Goal: Task Accomplishment & Management: Use online tool/utility

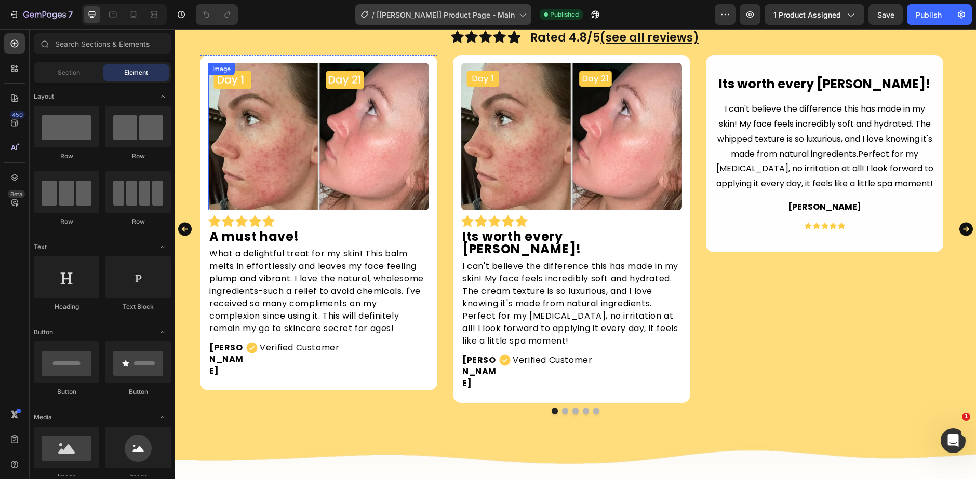
scroll to position [623, 0]
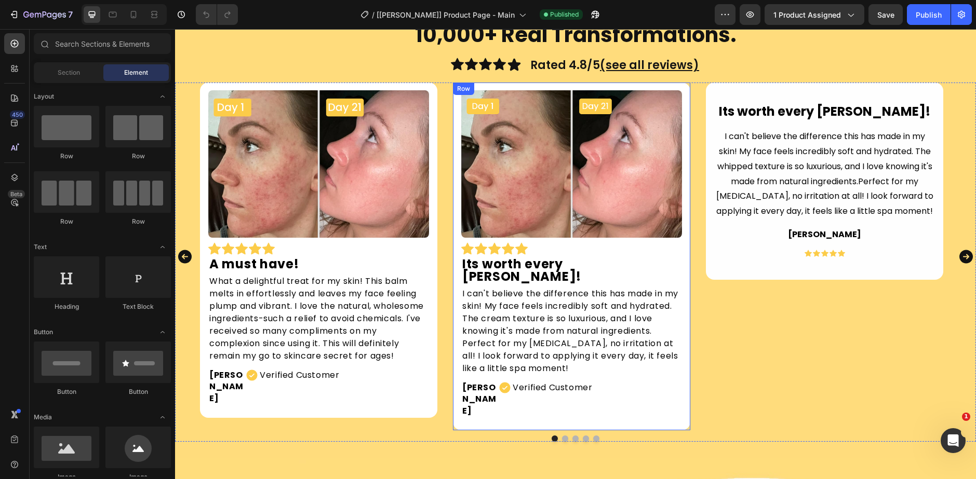
click at [462, 391] on div "Image Icon Icon Icon Icon Icon Row Its worth every [PERSON_NAME]! Text Block I …" at bounding box center [571, 257] width 237 height 348
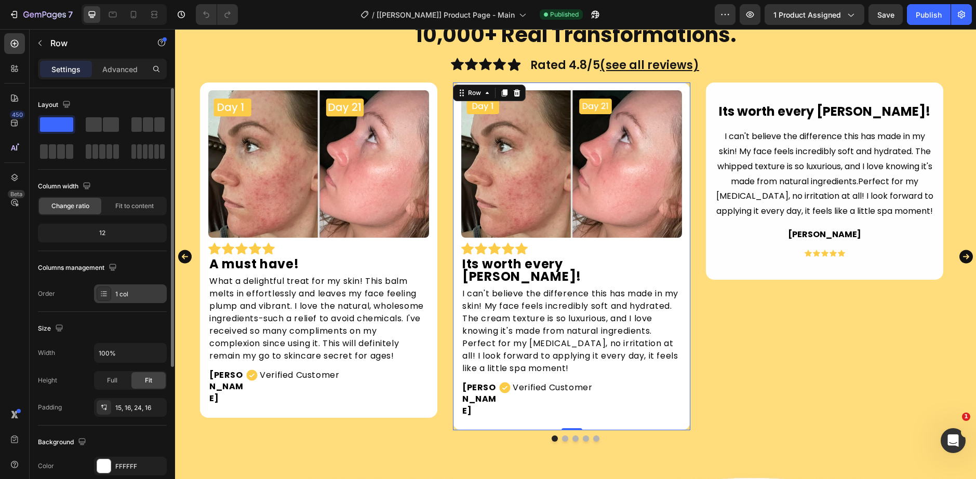
click at [111, 288] on div "1 col" at bounding box center [130, 294] width 73 height 19
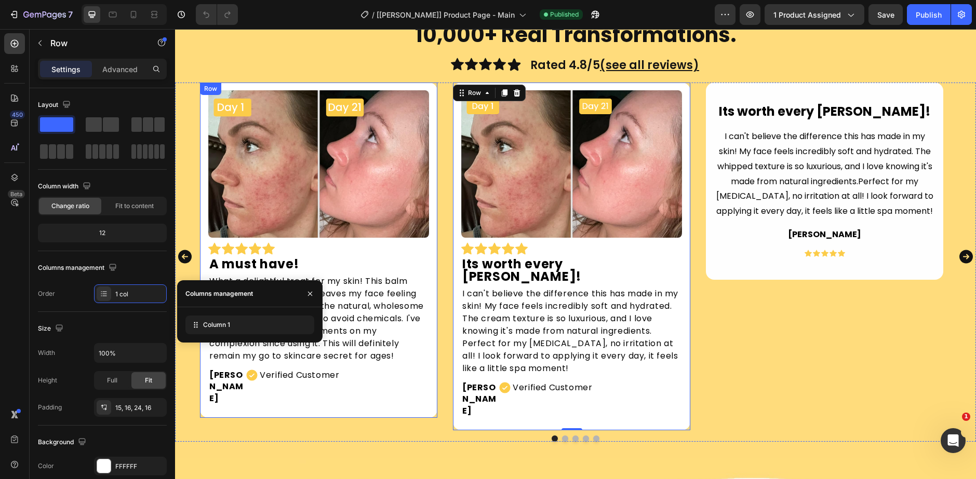
click at [443, 287] on div "Image Icon Icon Icon Icon Icon Row A must have! Text Block What a delightful tr…" at bounding box center [575, 257] width 751 height 348
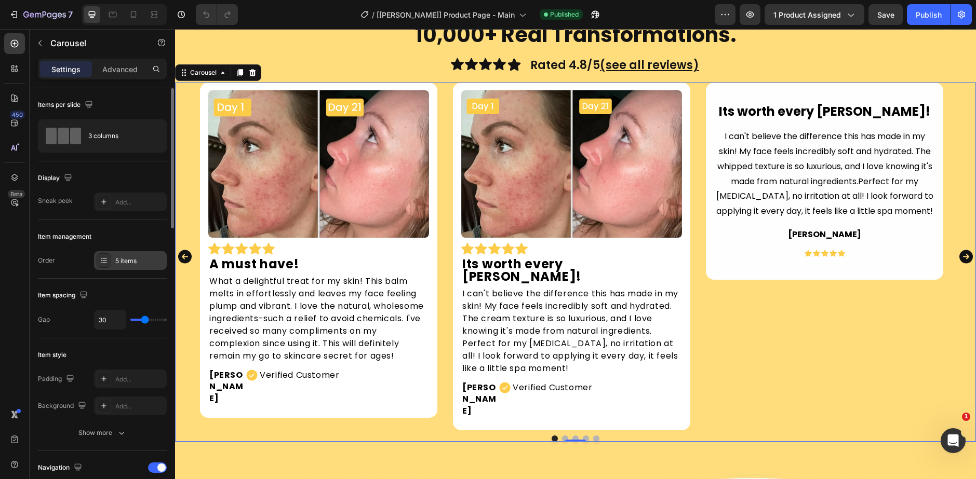
click at [112, 265] on div "5 items" at bounding box center [130, 260] width 73 height 19
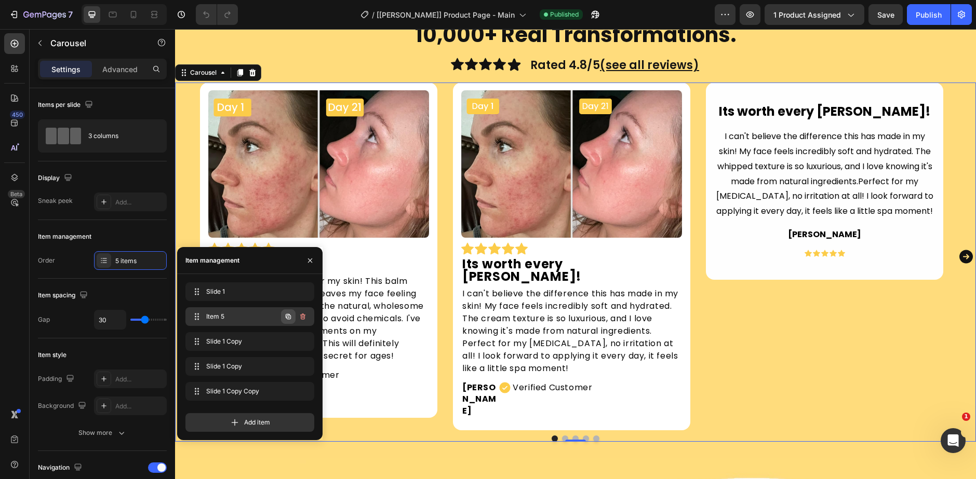
click at [290, 321] on button "button" at bounding box center [288, 317] width 15 height 15
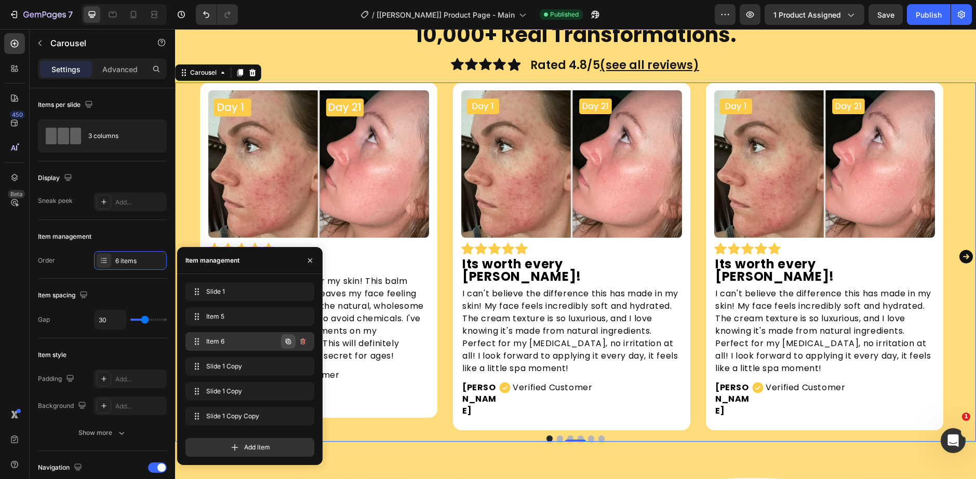
click at [287, 345] on icon "button" at bounding box center [288, 342] width 8 height 8
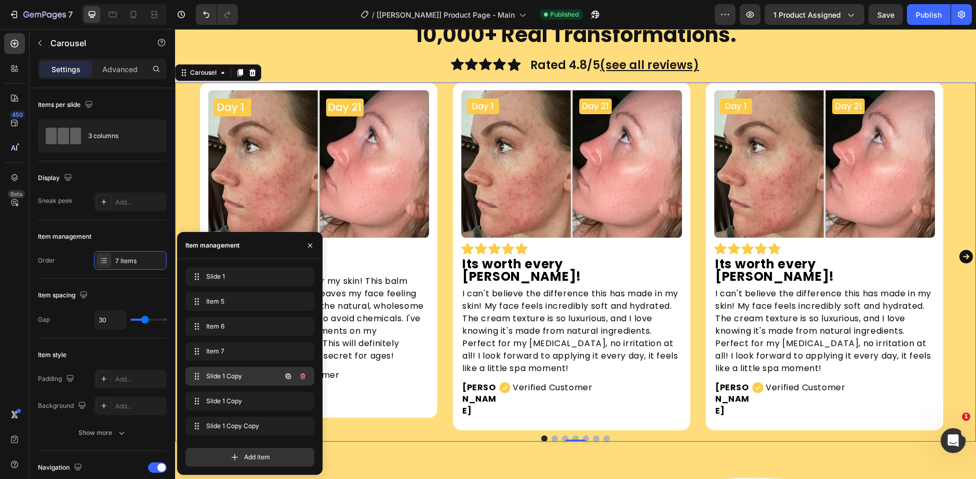
click at [244, 375] on span "Slide 1 Copy" at bounding box center [235, 376] width 59 height 9
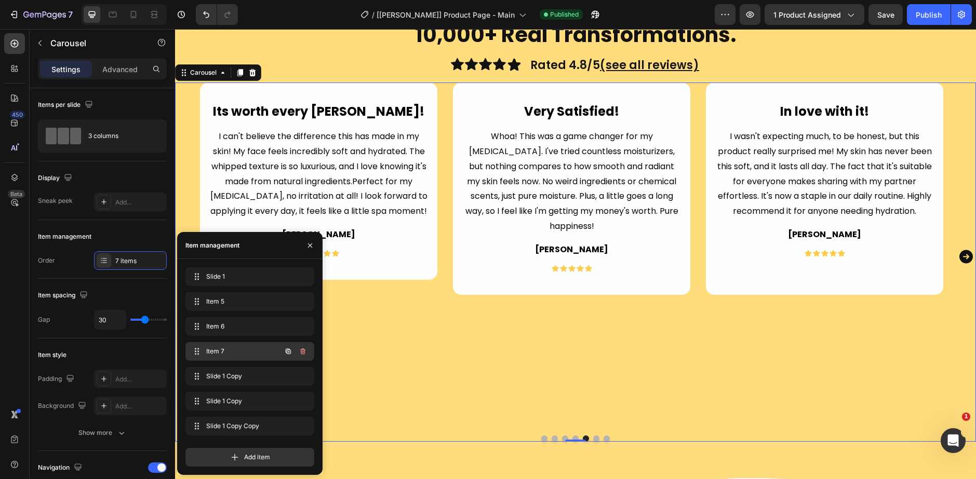
click at [235, 352] on span "Item 7" at bounding box center [235, 351] width 59 height 9
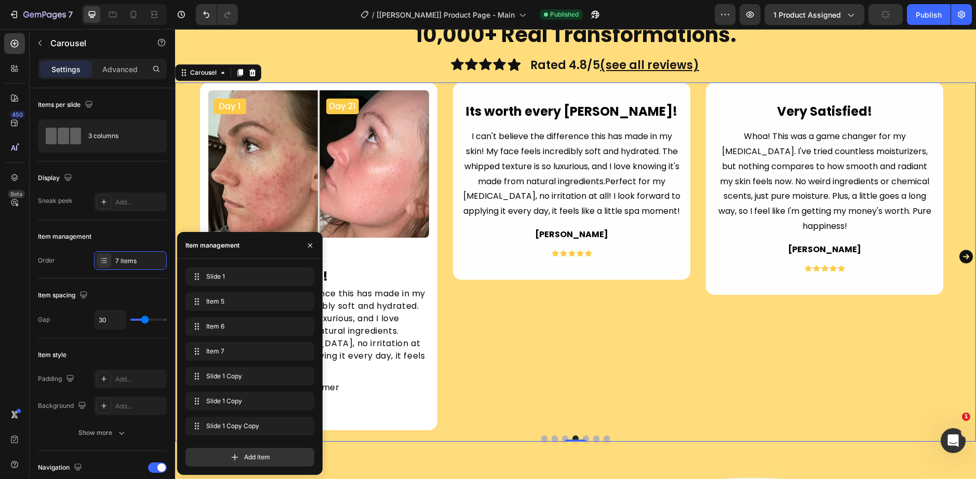
click at [233, 292] on div "Slide 1 Slide 1" at bounding box center [249, 303] width 129 height 23
click at [224, 275] on div "Slide 1 Slide 1" at bounding box center [235, 277] width 91 height 15
click at [224, 275] on span "Slide 1" at bounding box center [242, 276] width 77 height 9
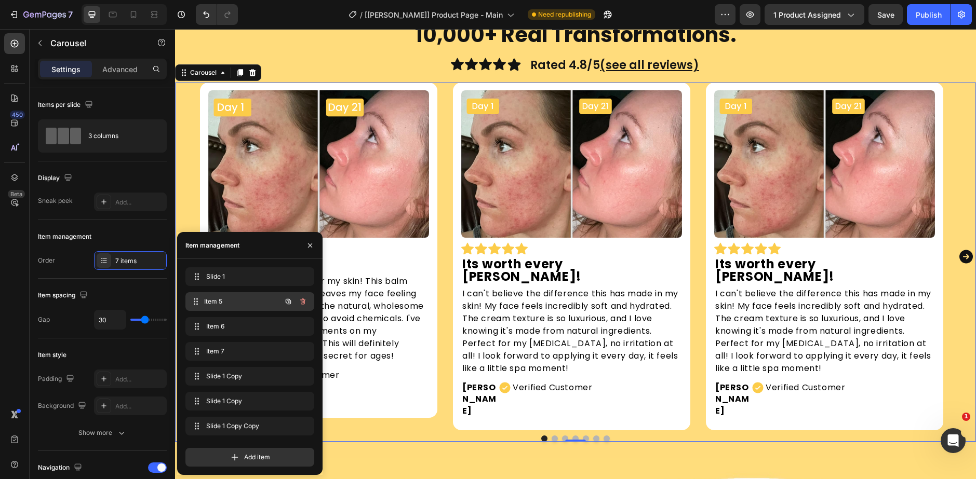
click at [240, 306] on div "Item 5 Item 5" at bounding box center [235, 301] width 91 height 15
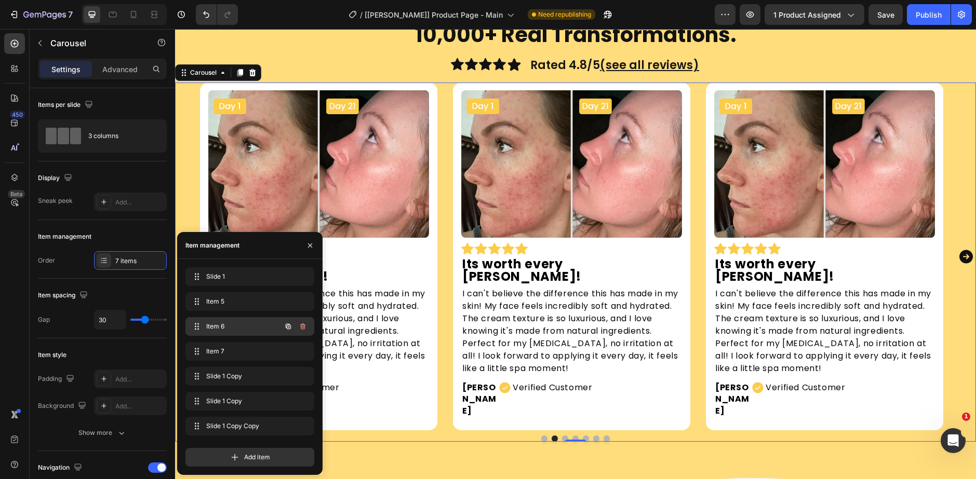
click at [234, 332] on div "Item 6 Item 6" at bounding box center [235, 326] width 91 height 15
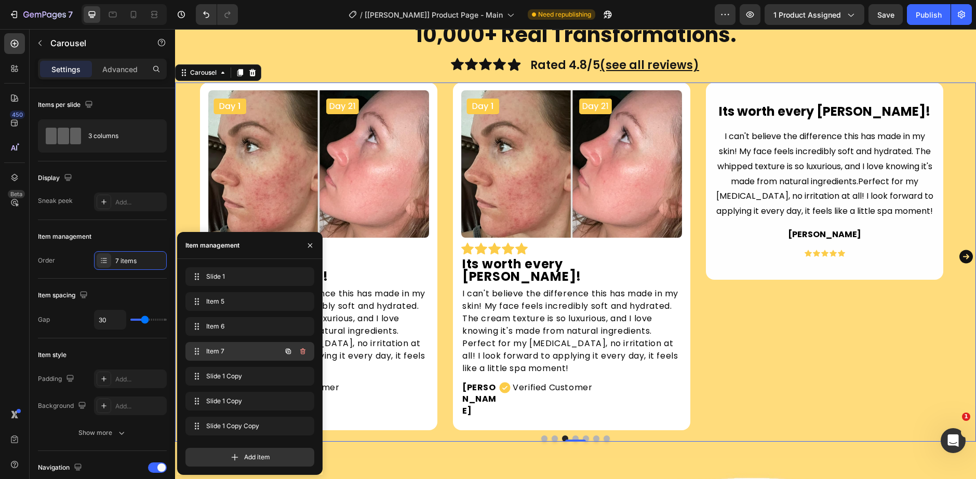
click at [228, 345] on div "Item 7 Item 7" at bounding box center [235, 351] width 91 height 15
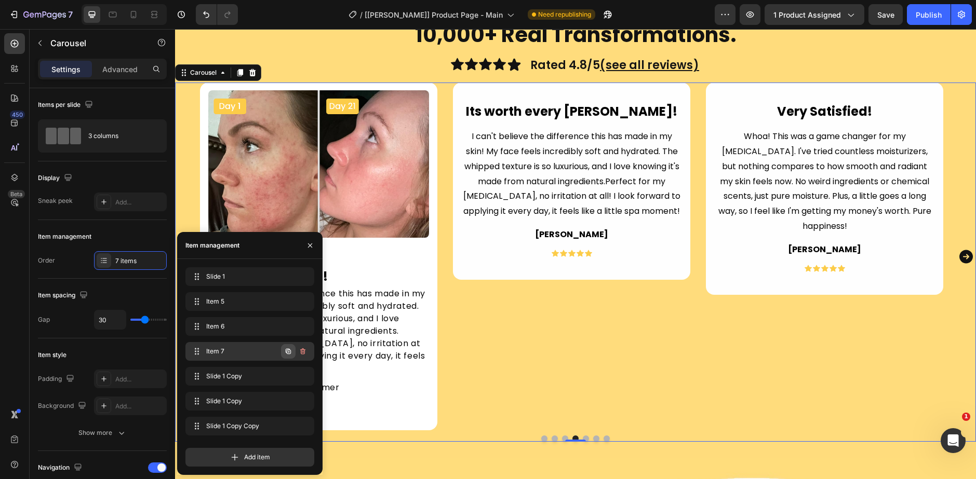
click at [287, 354] on icon "button" at bounding box center [288, 351] width 8 height 8
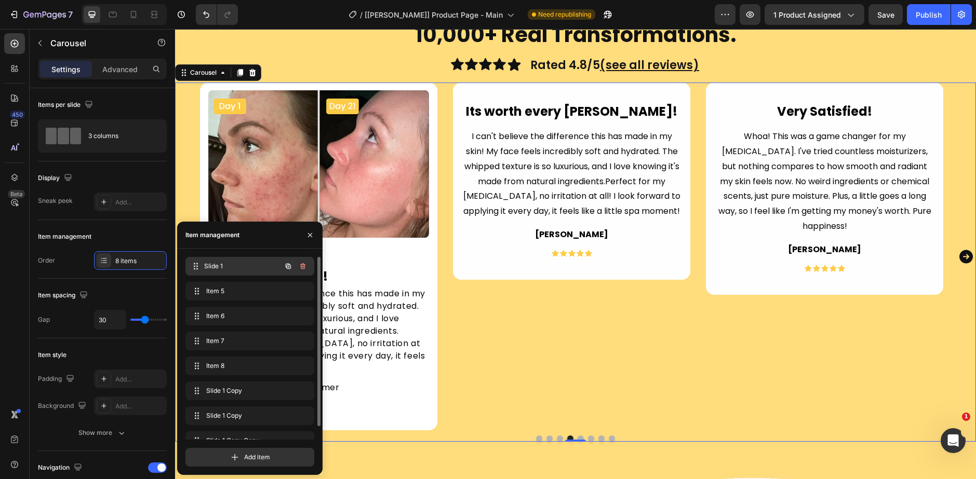
click at [246, 271] on div "Slide 1 Slide 1" at bounding box center [235, 266] width 91 height 15
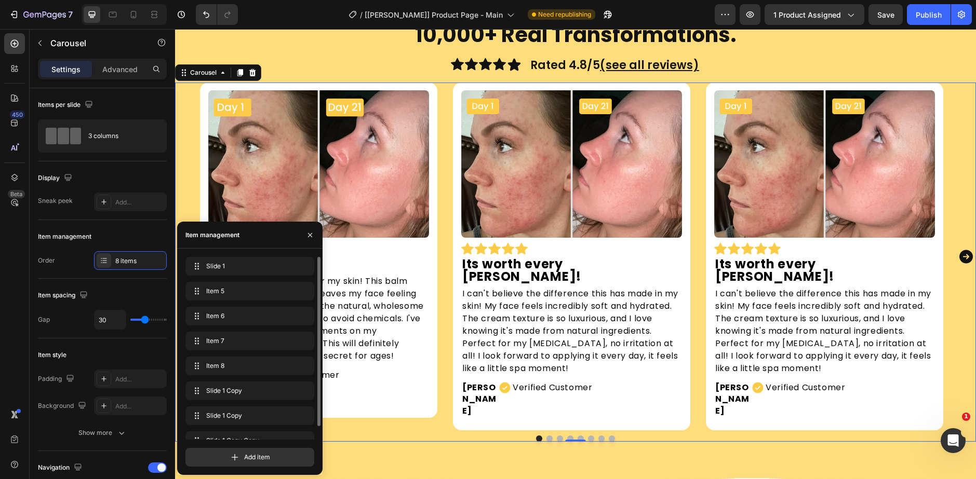
click at [232, 307] on div "Item 5 Item 5" at bounding box center [249, 318] width 129 height 23
click at [958, 245] on icon "Carousel Next Arrow" at bounding box center [966, 256] width 17 height 23
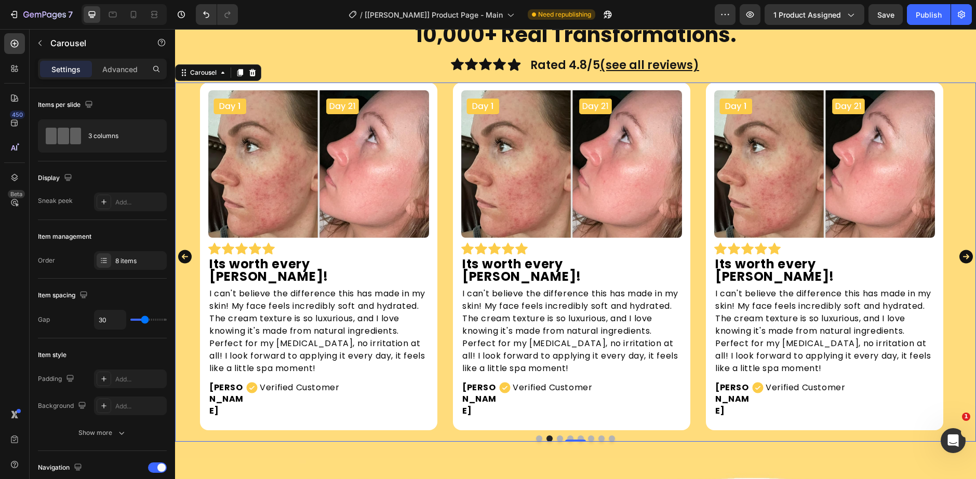
click at [958, 245] on icon "Carousel Next Arrow" at bounding box center [966, 256] width 17 height 23
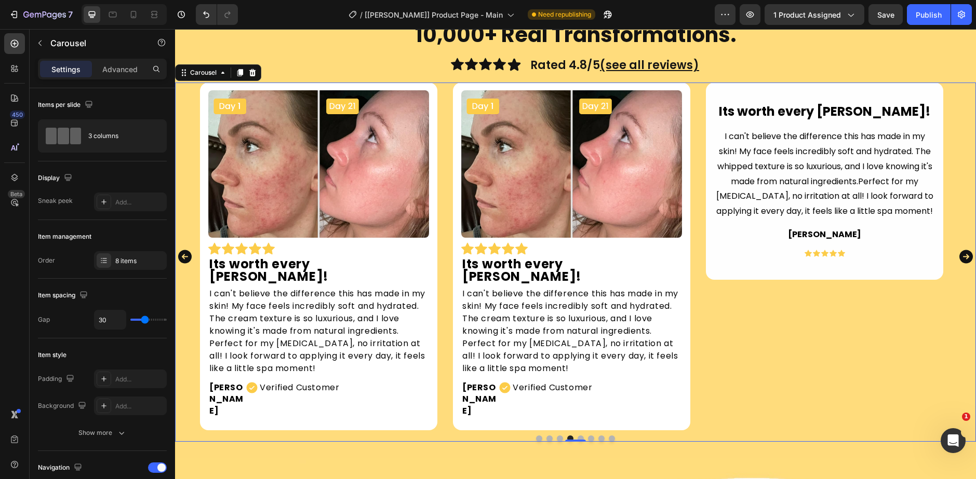
click at [958, 245] on icon "Carousel Next Arrow" at bounding box center [966, 256] width 17 height 23
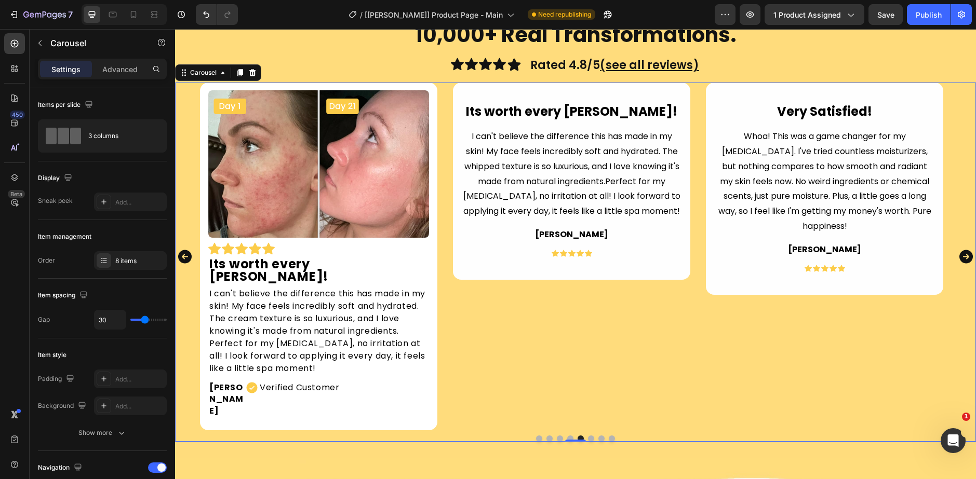
click at [958, 245] on icon "Carousel Next Arrow" at bounding box center [966, 256] width 17 height 23
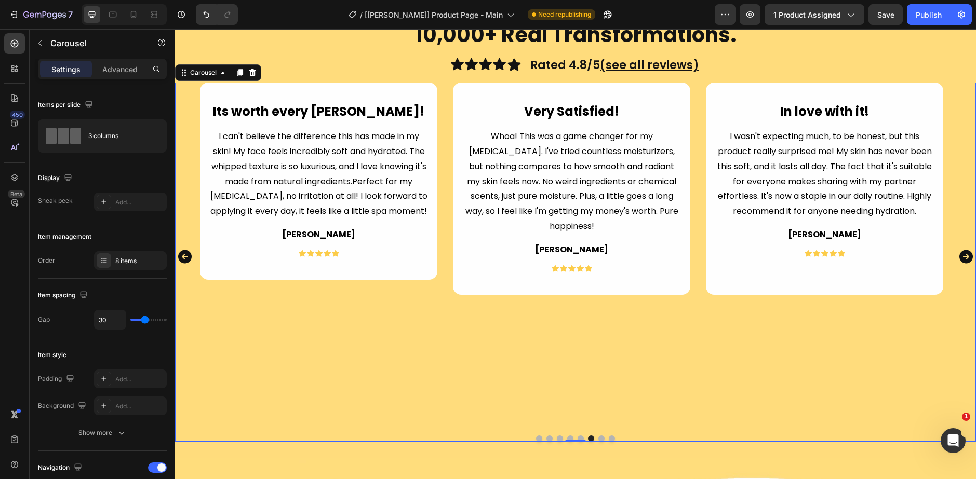
click at [958, 245] on icon "Carousel Next Arrow" at bounding box center [966, 256] width 17 height 23
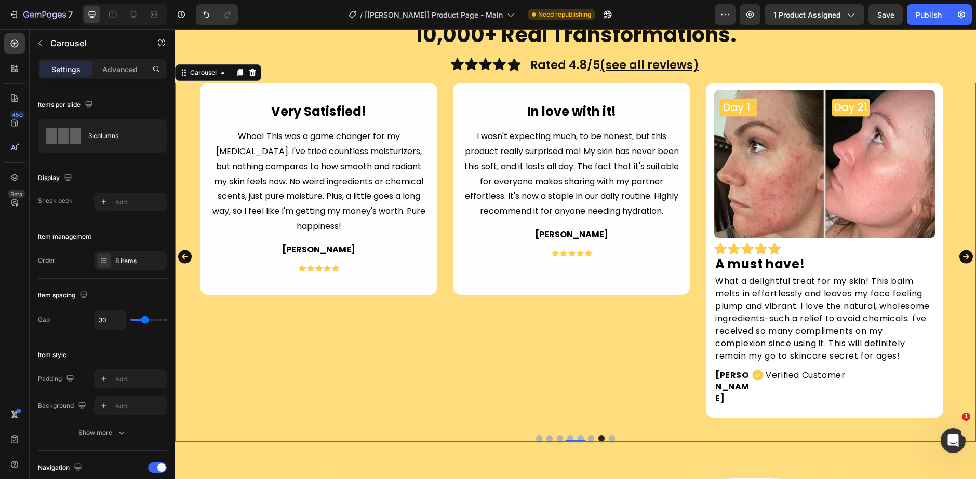
click at [959, 250] on icon "Carousel Next Arrow" at bounding box center [966, 257] width 14 height 14
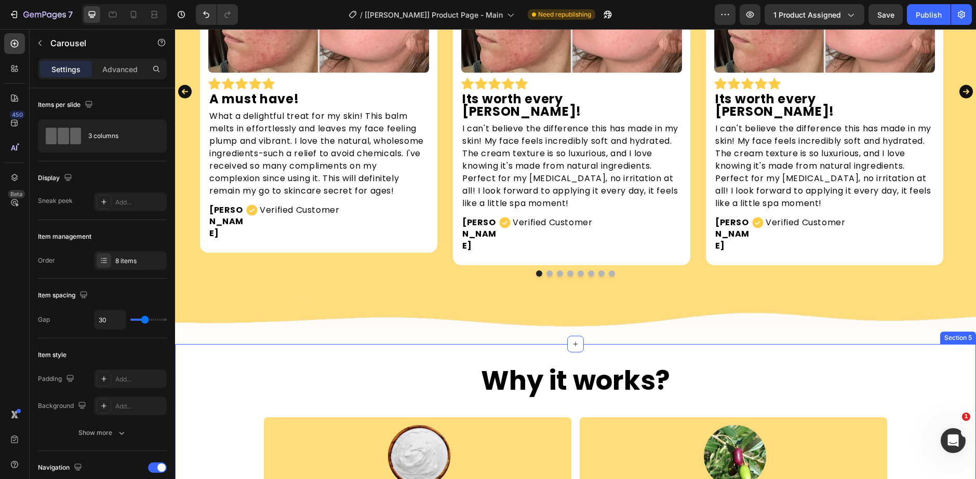
scroll to position [727, 0]
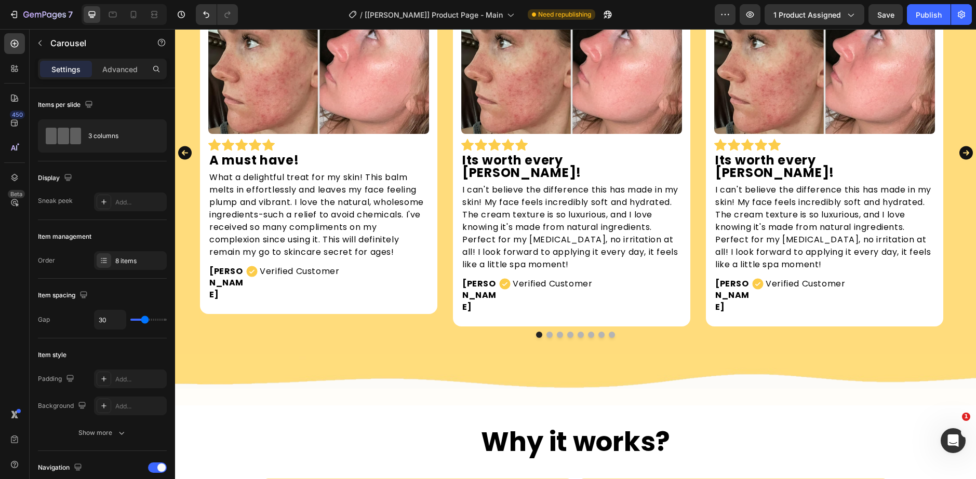
click at [181, 146] on icon "Carousel Back Arrow" at bounding box center [185, 153] width 14 height 14
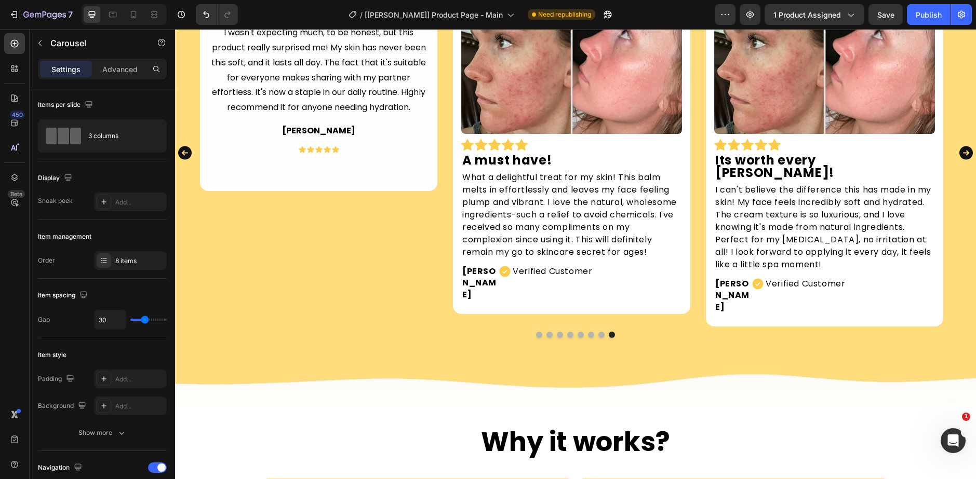
click at [181, 146] on icon "Carousel Back Arrow" at bounding box center [185, 153] width 14 height 14
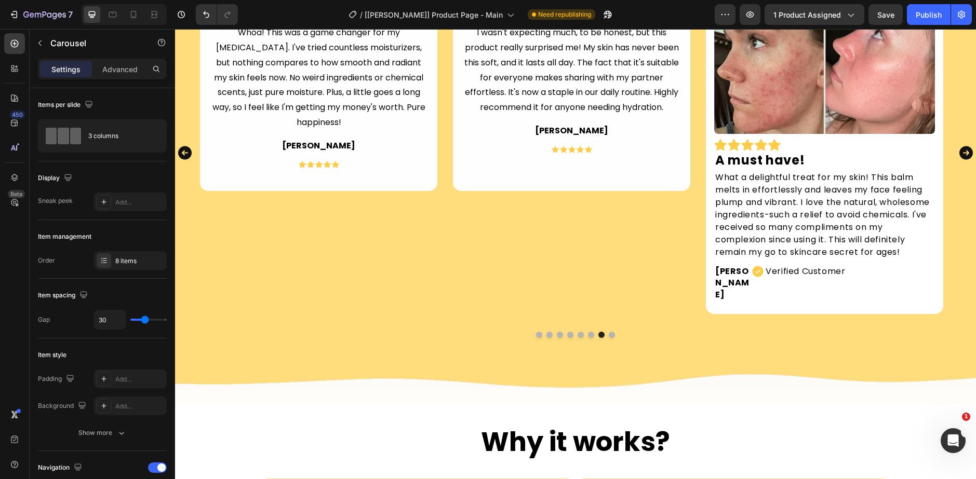
click at [181, 146] on icon "Carousel Back Arrow" at bounding box center [185, 153] width 14 height 14
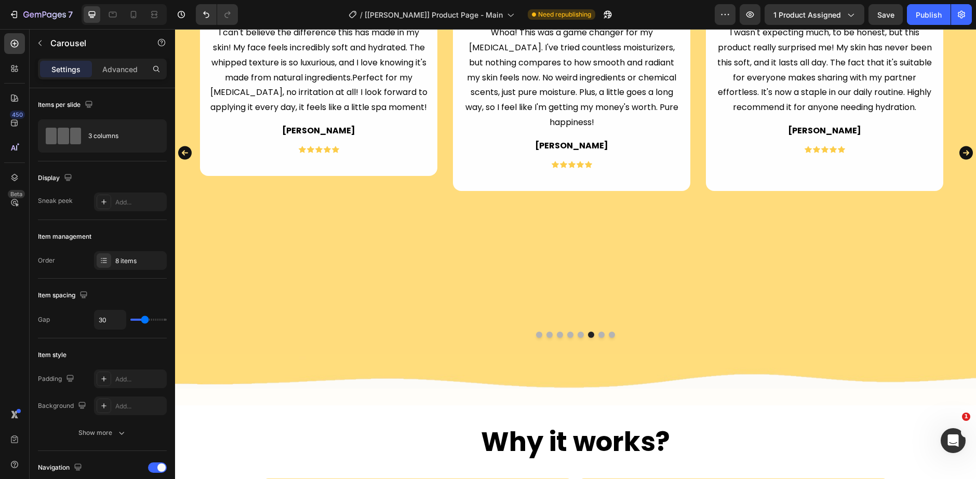
click at [181, 146] on icon "Carousel Back Arrow" at bounding box center [185, 153] width 14 height 14
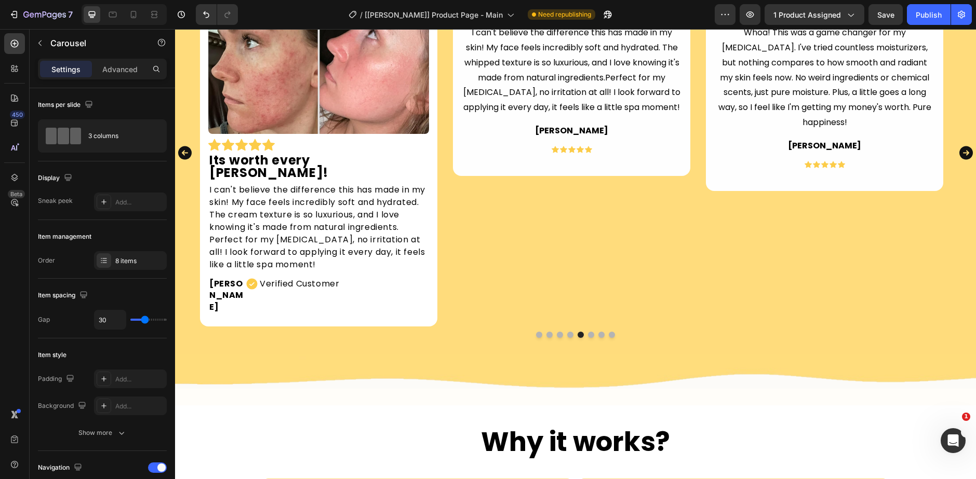
click at [181, 146] on icon "Carousel Back Arrow" at bounding box center [185, 153] width 14 height 14
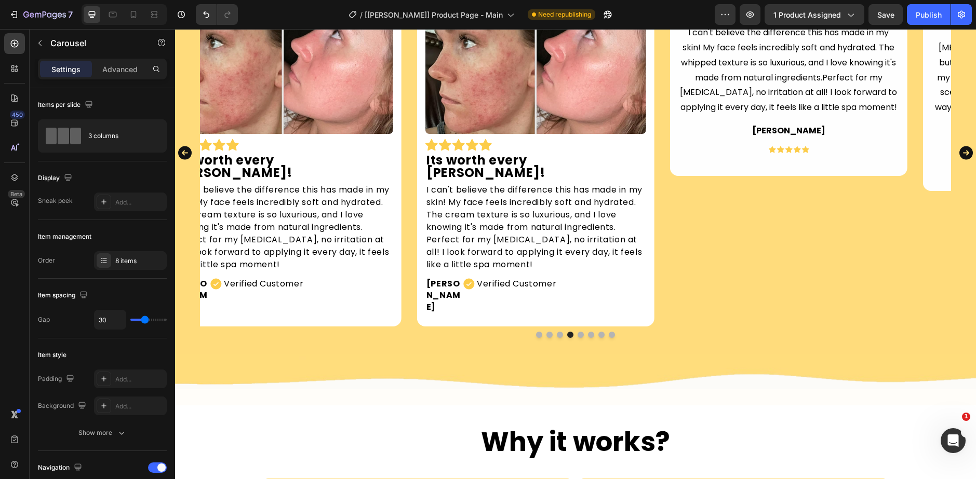
click at [181, 146] on icon "Carousel Back Arrow" at bounding box center [185, 153] width 14 height 14
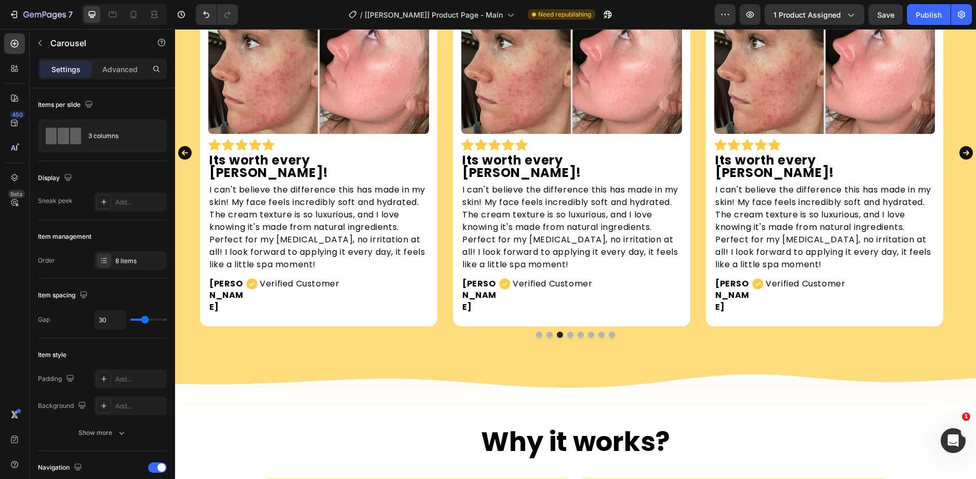
click at [181, 146] on icon "Carousel Back Arrow" at bounding box center [185, 153] width 14 height 14
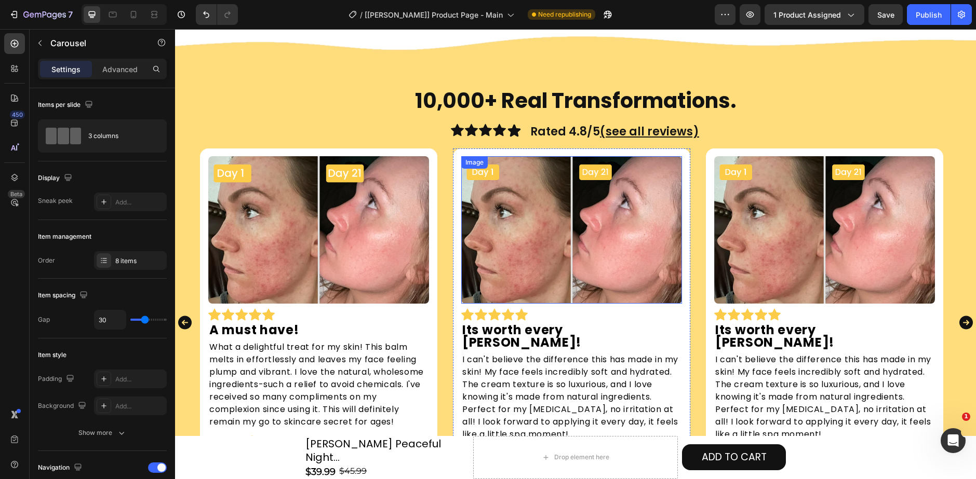
scroll to position [415, 0]
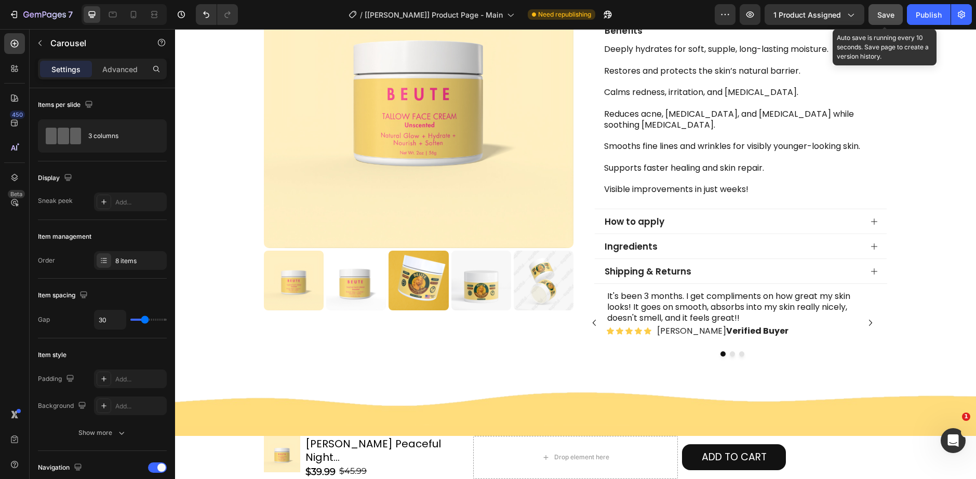
click at [892, 18] on span "Save" at bounding box center [885, 14] width 17 height 9
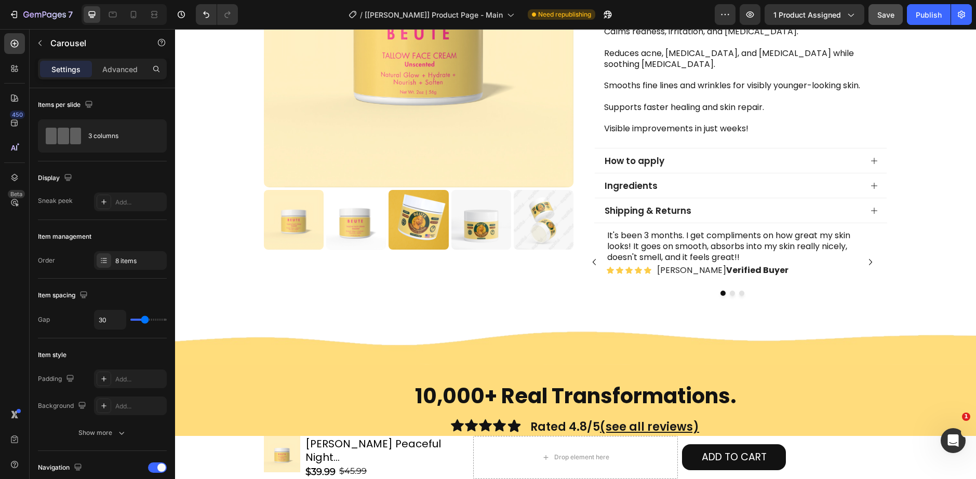
scroll to position [364, 0]
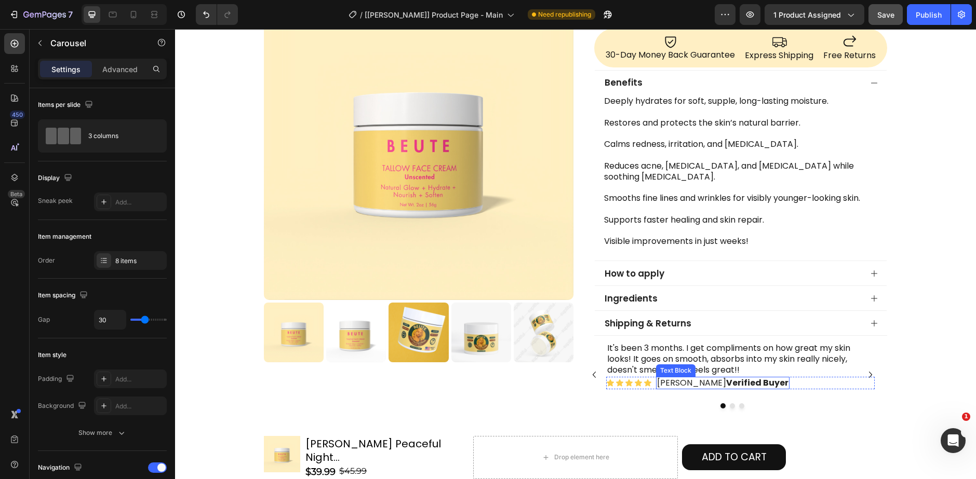
click at [734, 389] on strong "Verified Buyer" at bounding box center [757, 383] width 62 height 12
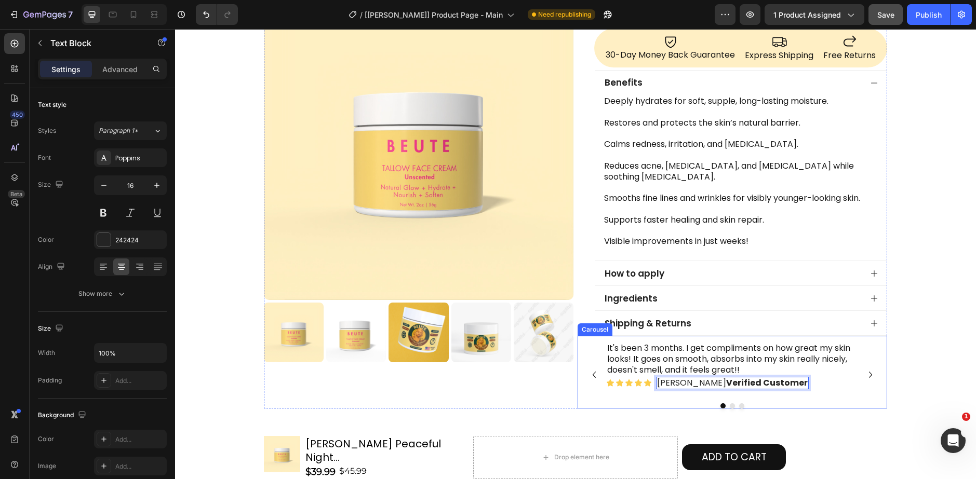
click at [868, 381] on icon "Carousel Next Arrow" at bounding box center [870, 375] width 12 height 12
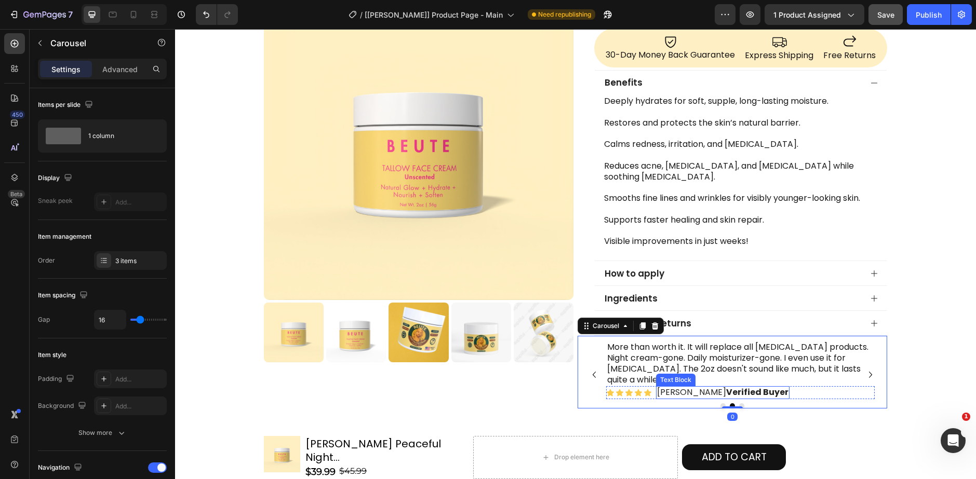
click at [734, 387] on strong "Verified Buyer" at bounding box center [757, 392] width 62 height 12
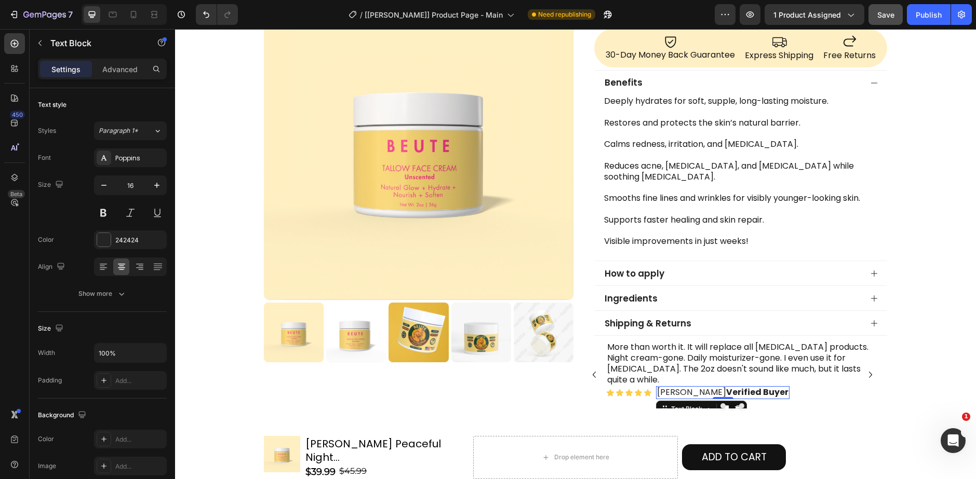
click at [734, 387] on strong "Verified Buyer" at bounding box center [757, 392] width 62 height 12
click at [866, 379] on icon "Carousel Next Arrow" at bounding box center [870, 375] width 12 height 12
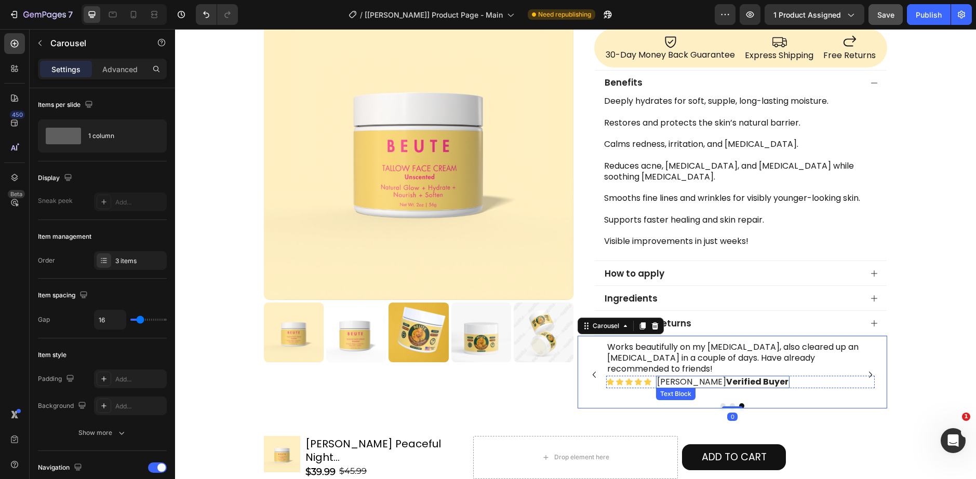
click at [726, 377] on strong "Verified Buyer" at bounding box center [757, 382] width 62 height 12
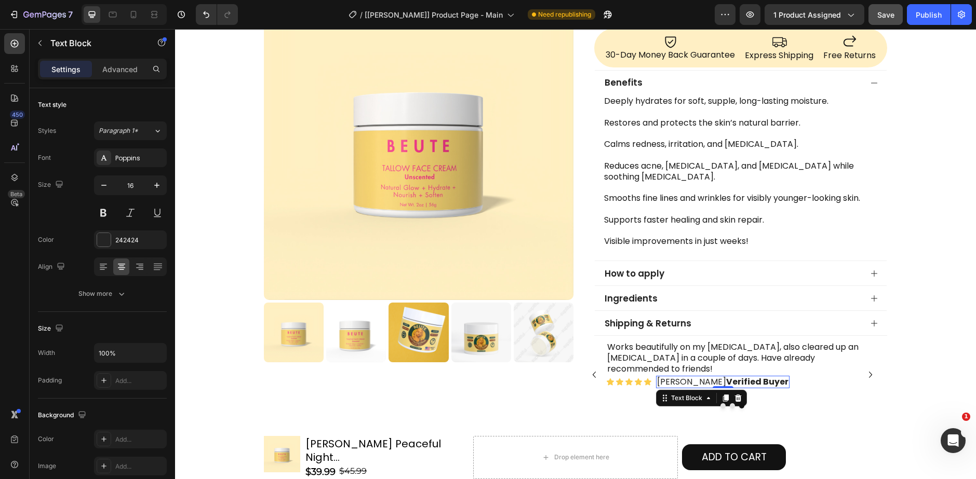
click at [726, 377] on strong "Verified Buyer" at bounding box center [757, 382] width 62 height 12
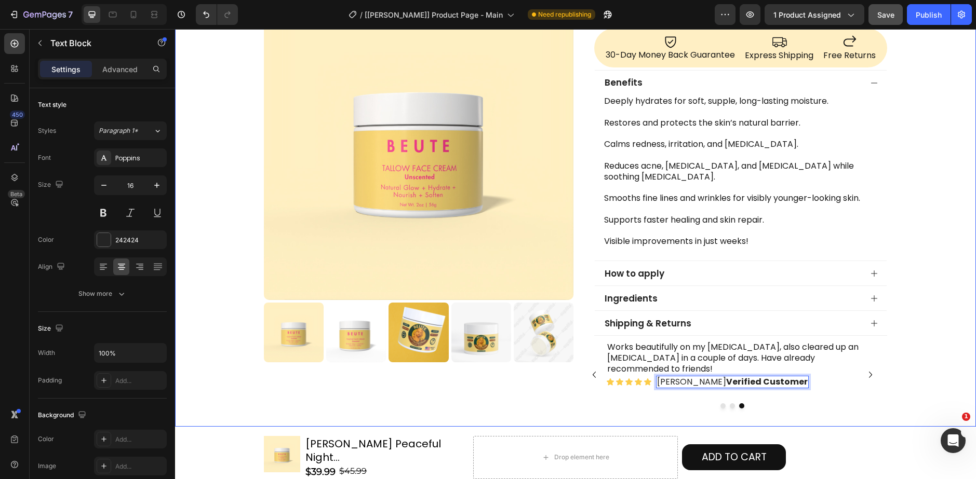
click at [947, 348] on div "Product Images Row Trustoo - Star Rating Widget Trustoo Face Tallow Cream Produ…" at bounding box center [575, 59] width 801 height 735
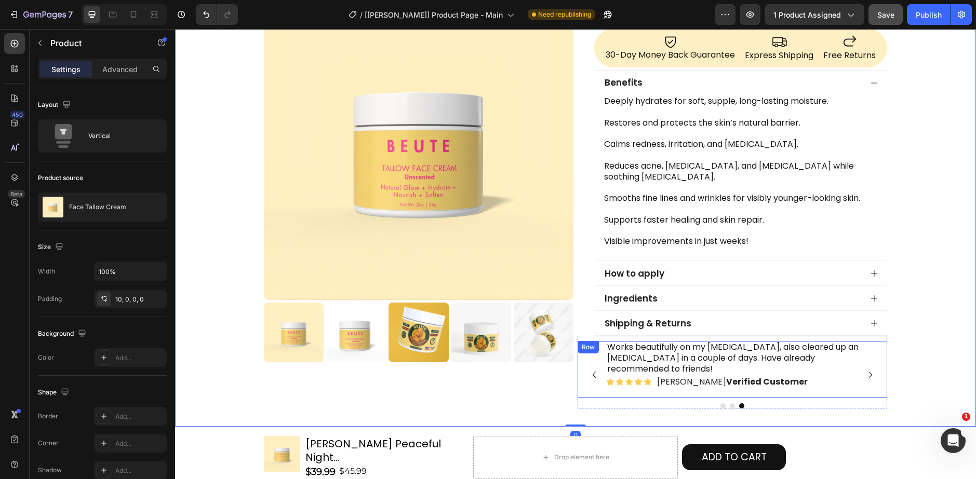
click at [581, 379] on div "Works beautifully on my [MEDICAL_DATA], also cleared up an [MEDICAL_DATA] in a …" at bounding box center [732, 369] width 310 height 57
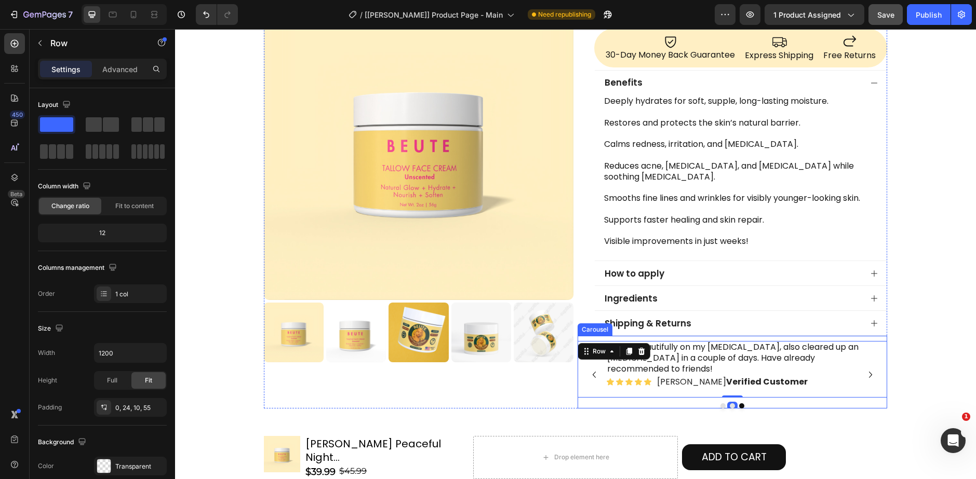
click at [588, 381] on icon "Carousel Back Arrow" at bounding box center [594, 375] width 12 height 12
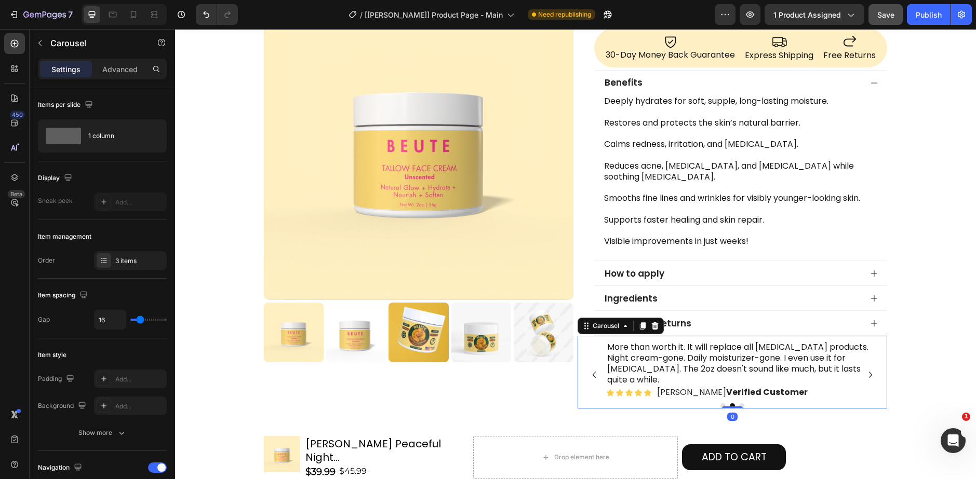
click at [588, 381] on icon "Carousel Back Arrow" at bounding box center [594, 375] width 12 height 12
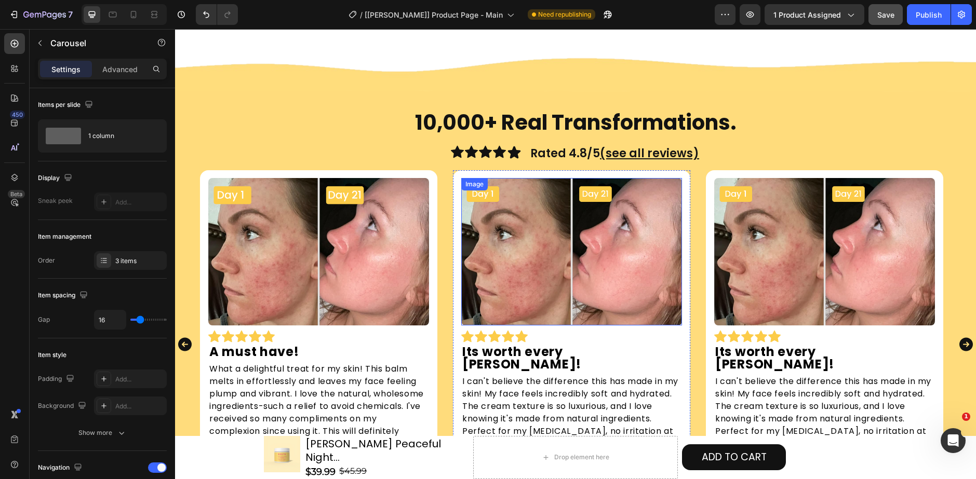
scroll to position [779, 0]
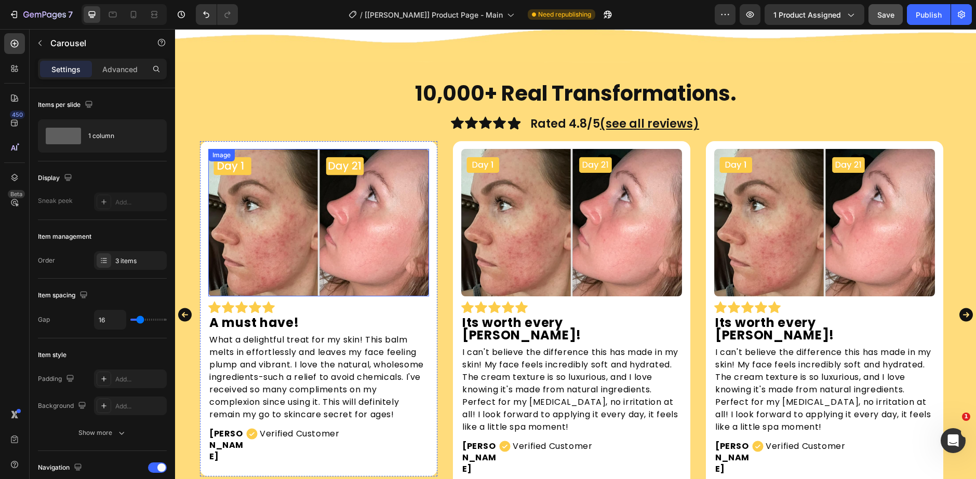
click at [378, 237] on img at bounding box center [318, 222] width 221 height 147
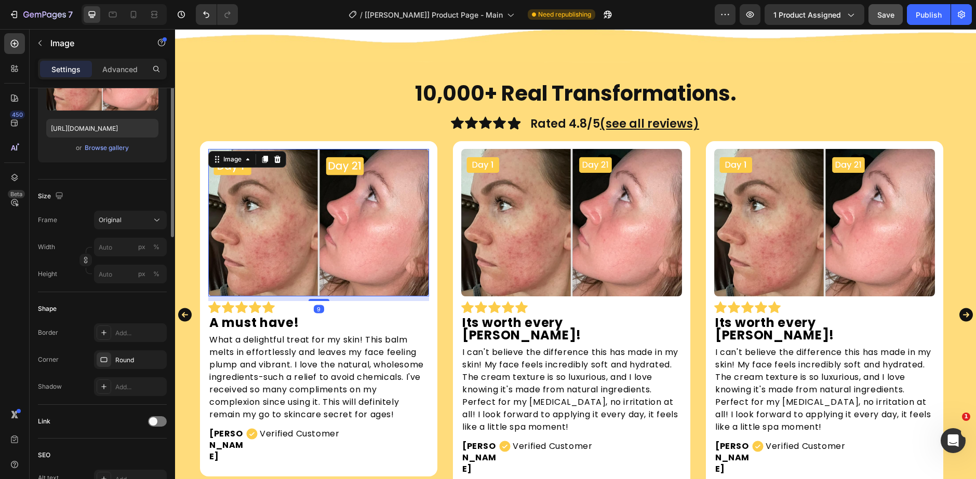
scroll to position [208, 0]
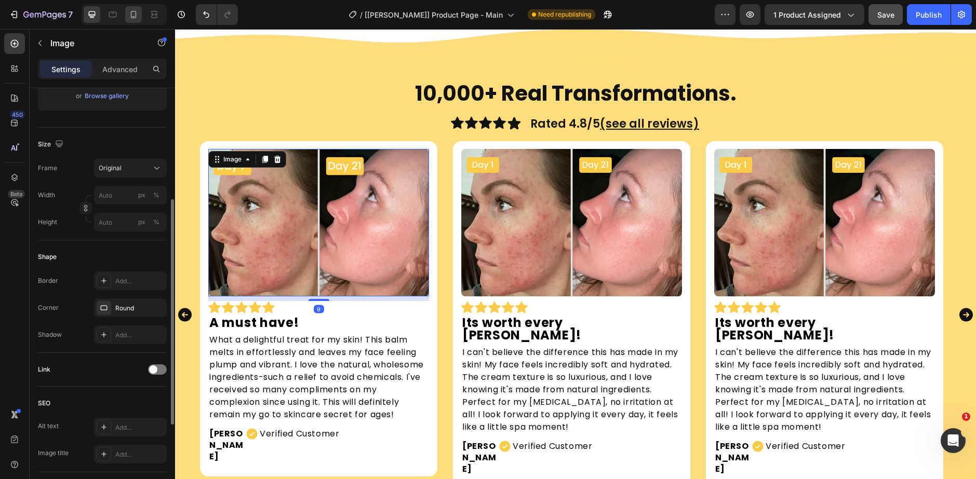
click at [138, 16] on icon at bounding box center [133, 14] width 10 height 10
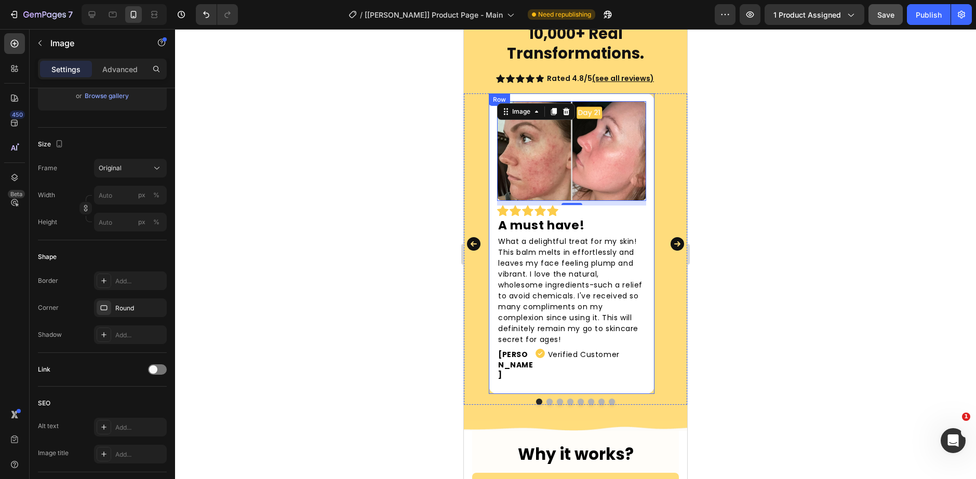
scroll to position [792, 0]
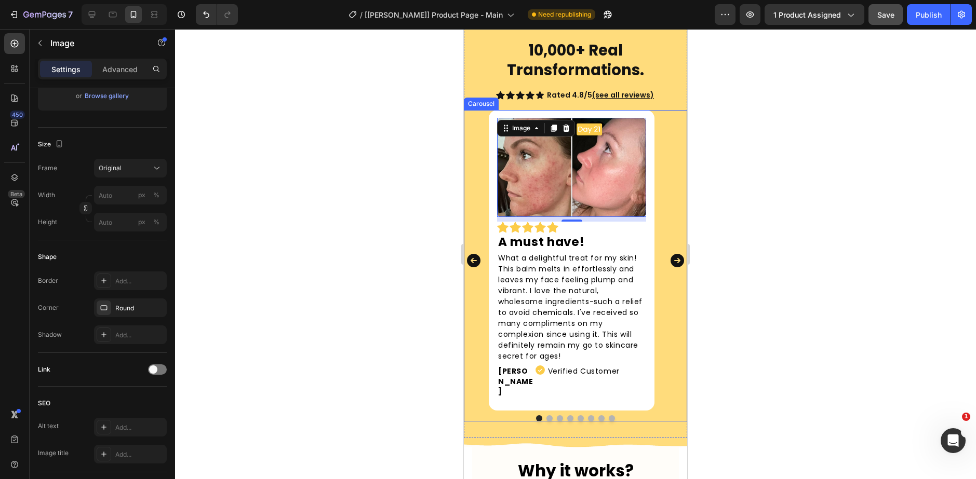
click at [711, 248] on div at bounding box center [575, 254] width 801 height 450
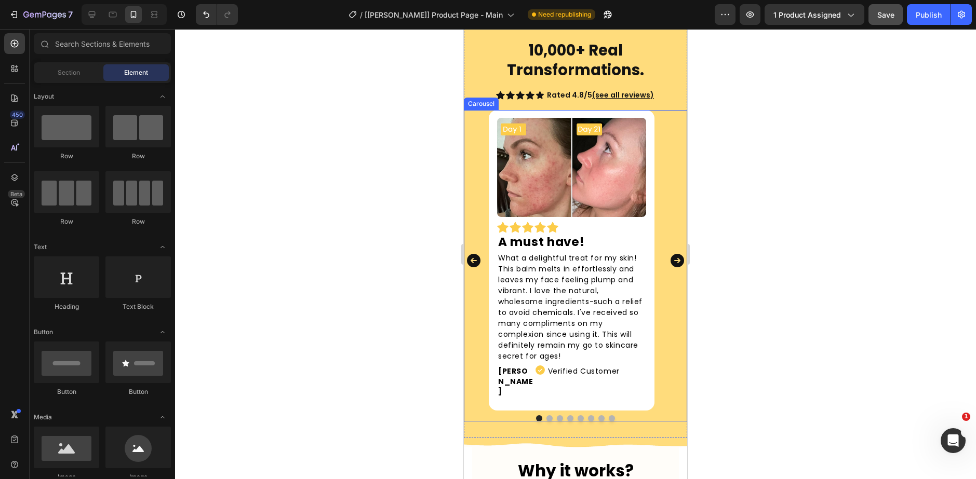
click at [675, 254] on icon "Carousel Next Arrow" at bounding box center [677, 261] width 14 height 14
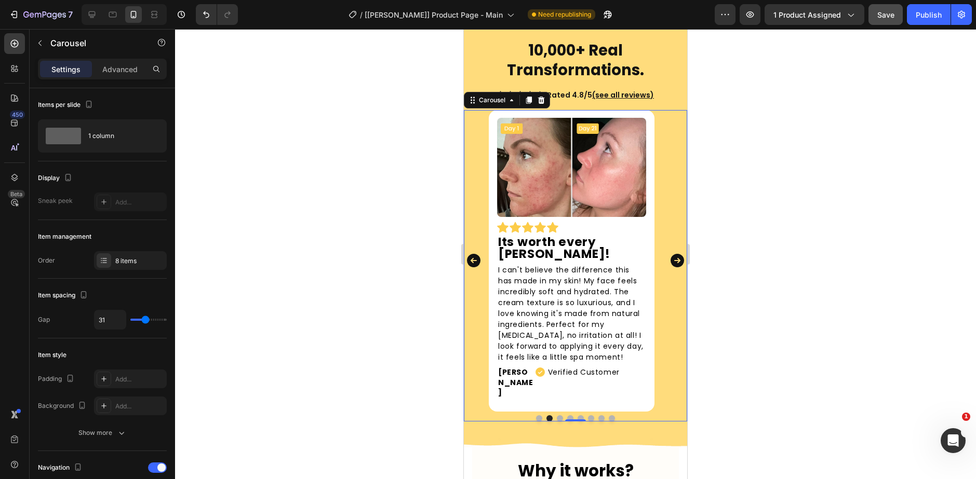
click at [473, 250] on icon "Carousel Back Arrow" at bounding box center [473, 260] width 17 height 21
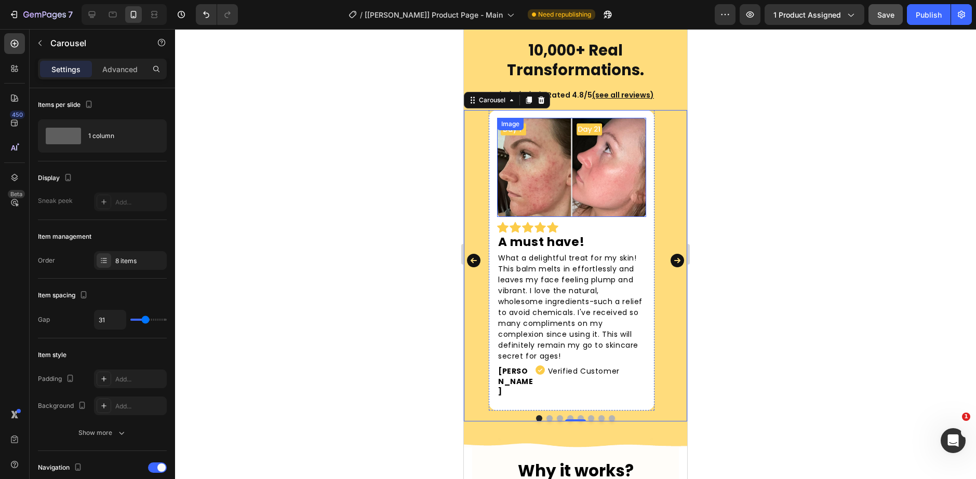
click at [606, 201] on img at bounding box center [571, 167] width 149 height 99
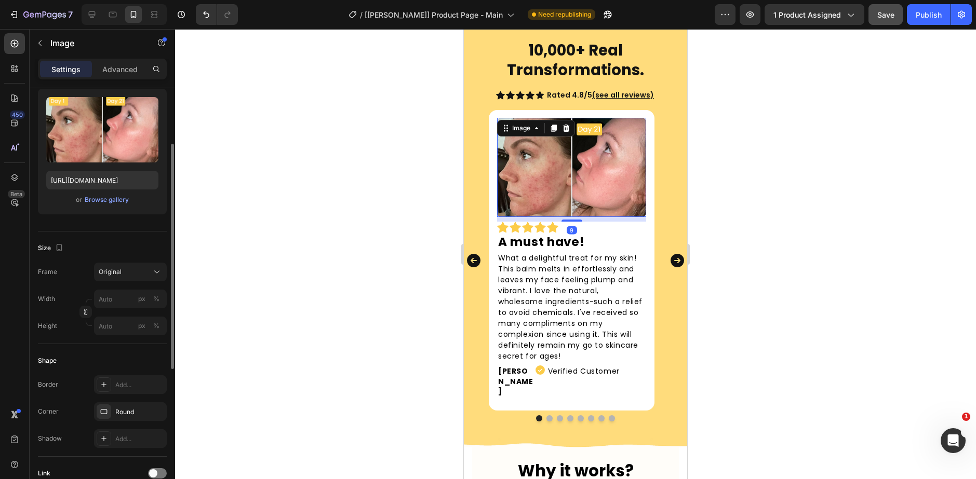
scroll to position [208, 0]
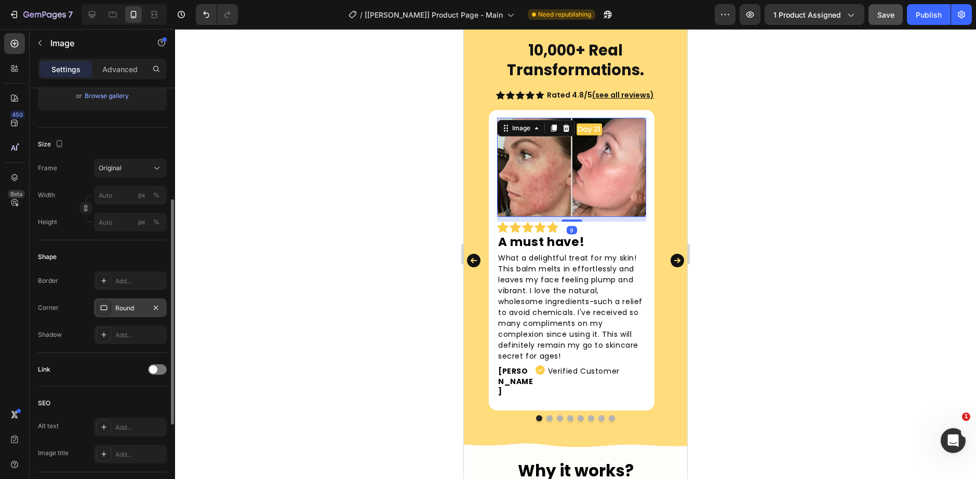
click at [122, 312] on div "Round" at bounding box center [130, 308] width 30 height 9
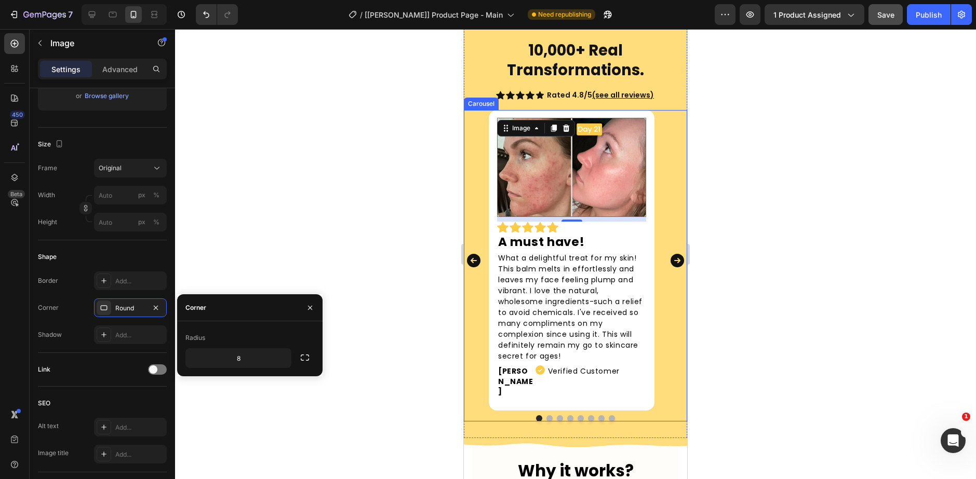
click at [673, 254] on icon "Carousel Next Arrow" at bounding box center [677, 261] width 14 height 14
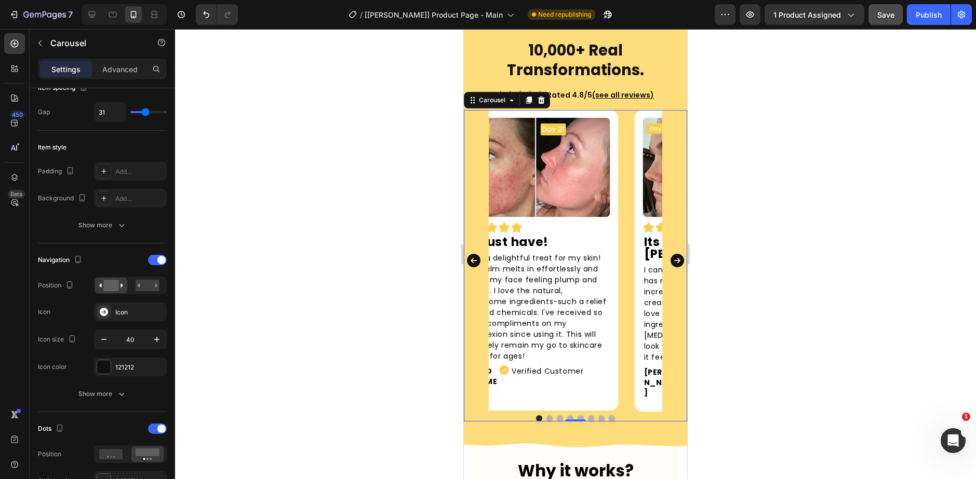
scroll to position [0, 0]
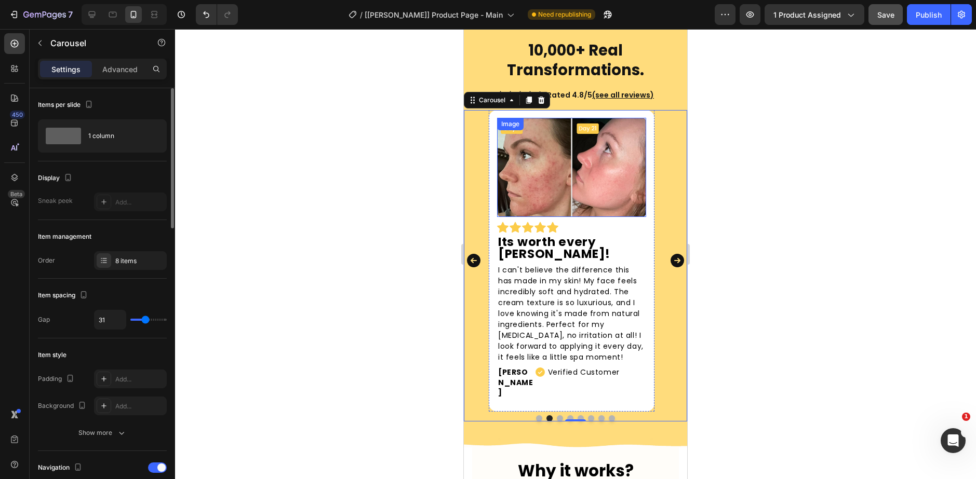
click at [542, 183] on img at bounding box center [571, 167] width 149 height 99
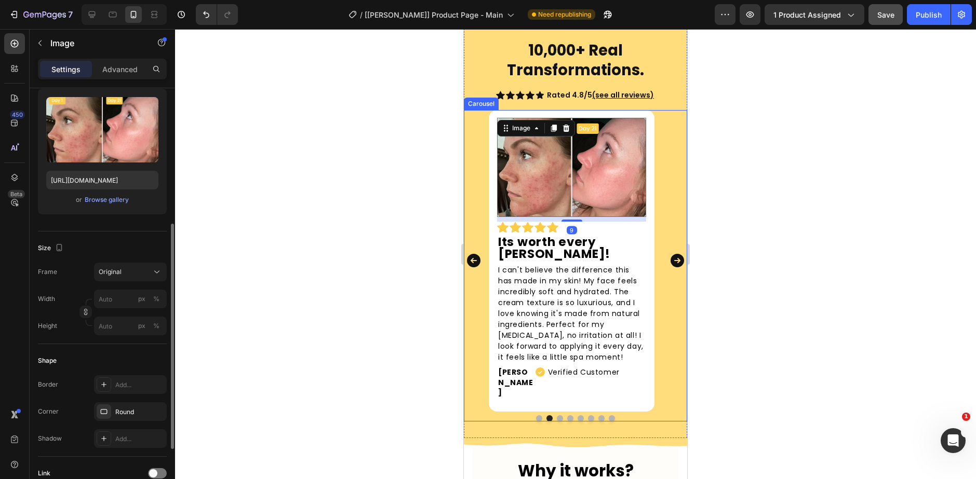
scroll to position [156, 0]
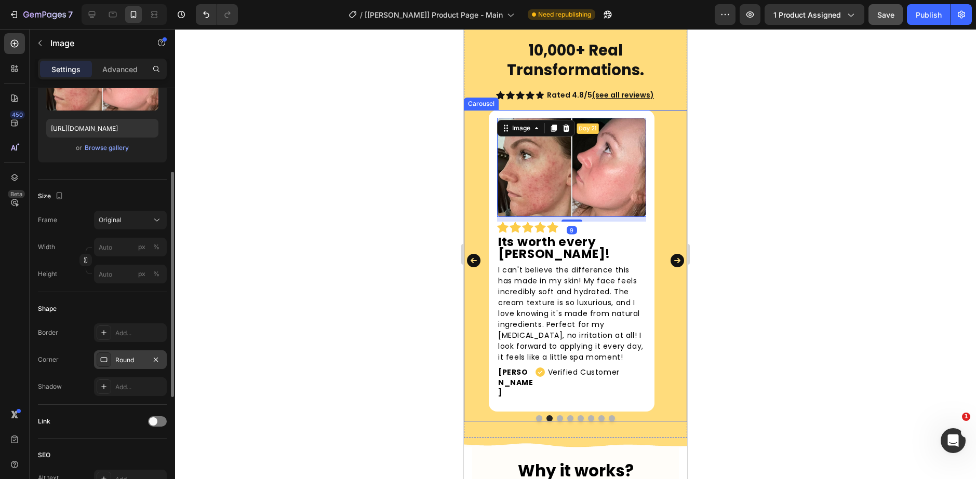
click at [128, 358] on div "Round" at bounding box center [130, 360] width 30 height 9
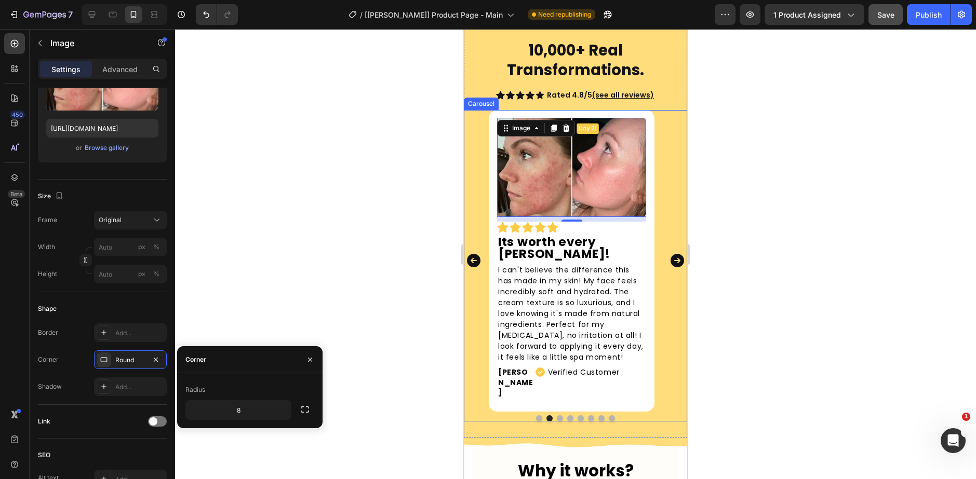
click at [297, 275] on div at bounding box center [575, 254] width 801 height 450
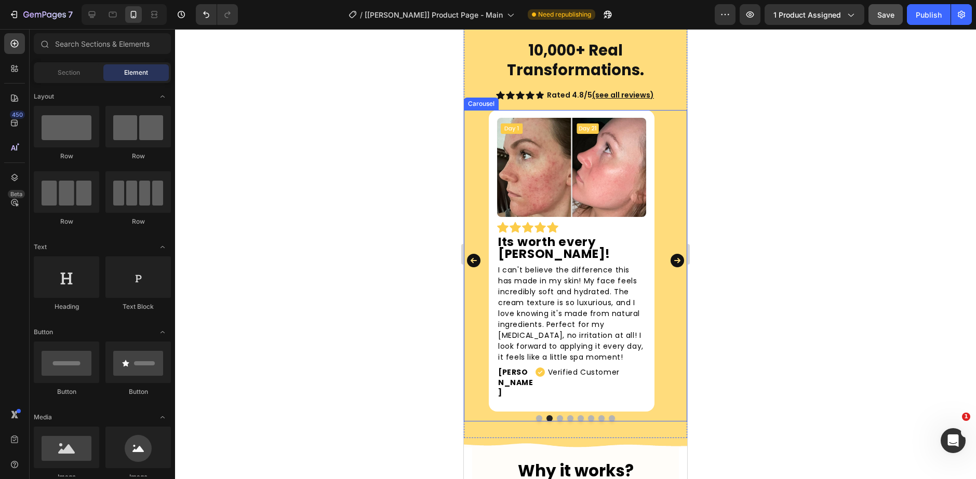
click at [670, 254] on icon "Carousel Next Arrow" at bounding box center [677, 261] width 14 height 14
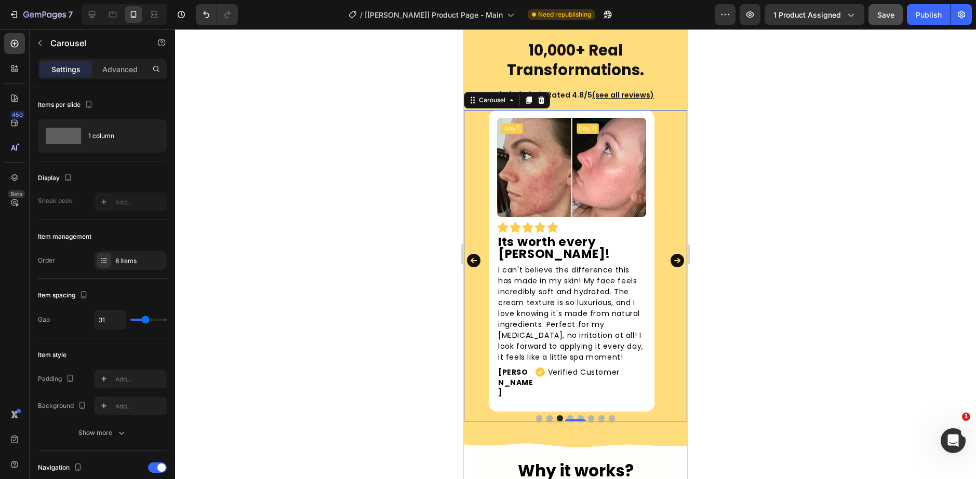
click at [478, 254] on icon "Carousel Back Arrow" at bounding box center [474, 261] width 14 height 14
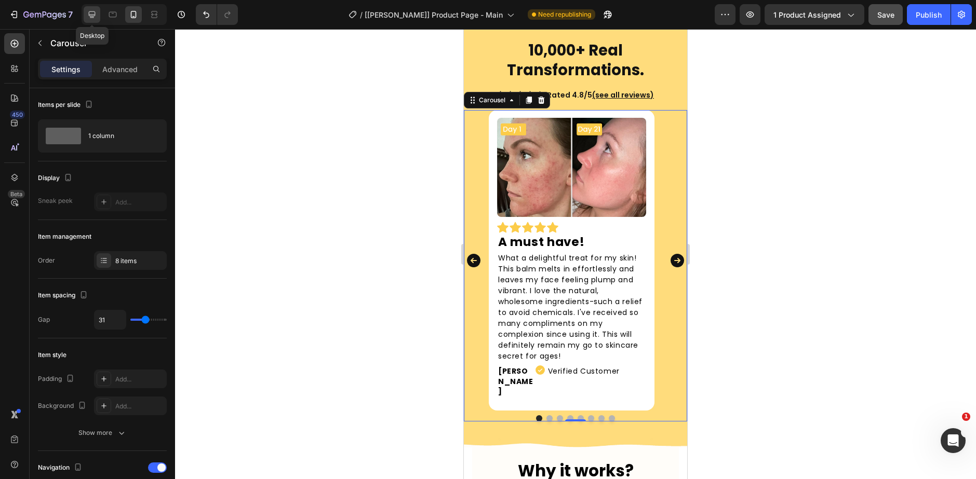
click at [90, 15] on icon at bounding box center [92, 14] width 7 height 7
type input "30"
type input "45"
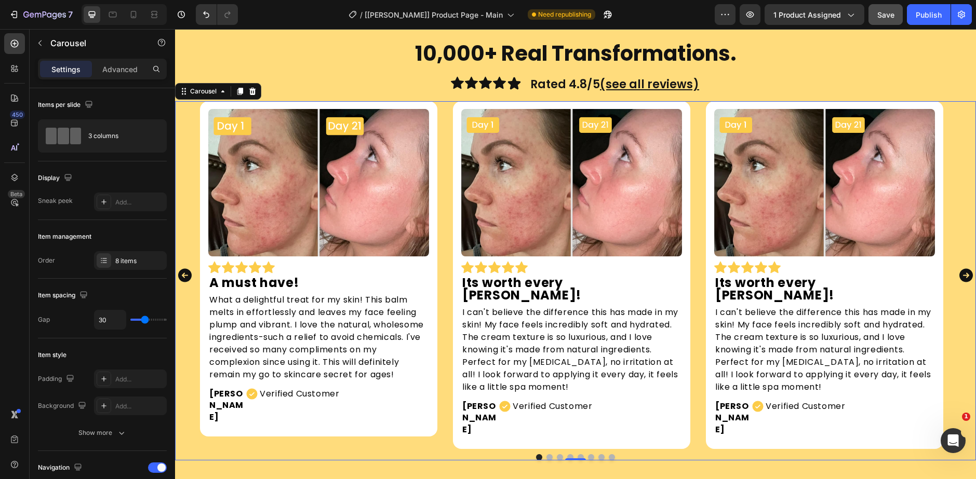
scroll to position [829, 0]
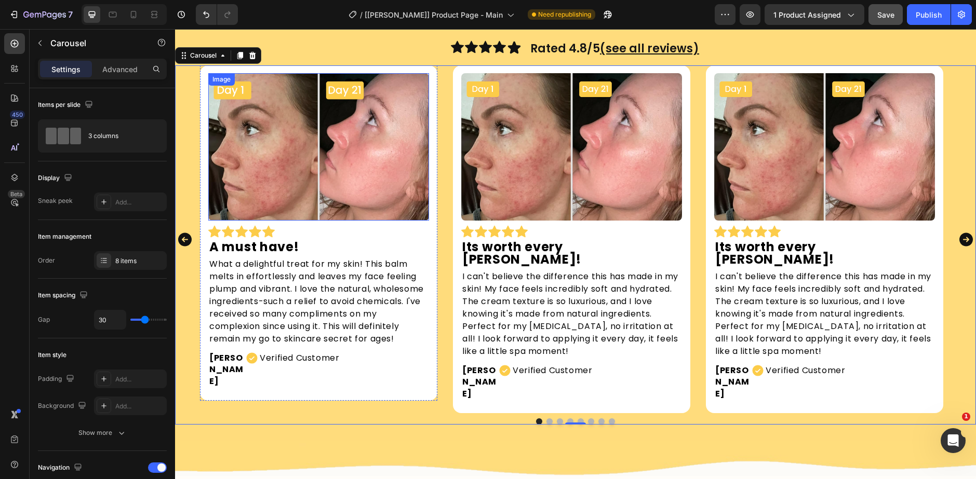
click at [334, 164] on img at bounding box center [318, 146] width 221 height 147
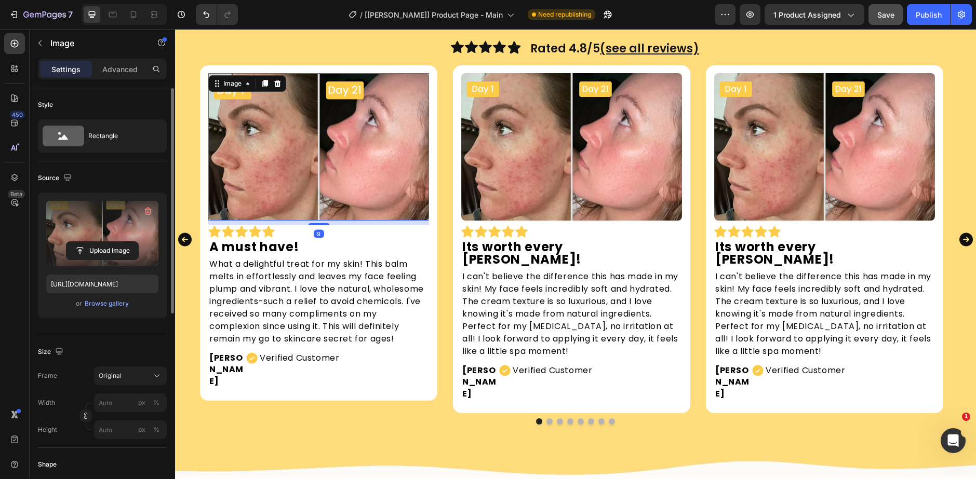
click at [99, 238] on label at bounding box center [102, 233] width 112 height 65
click at [99, 242] on input "file" at bounding box center [102, 251] width 72 height 18
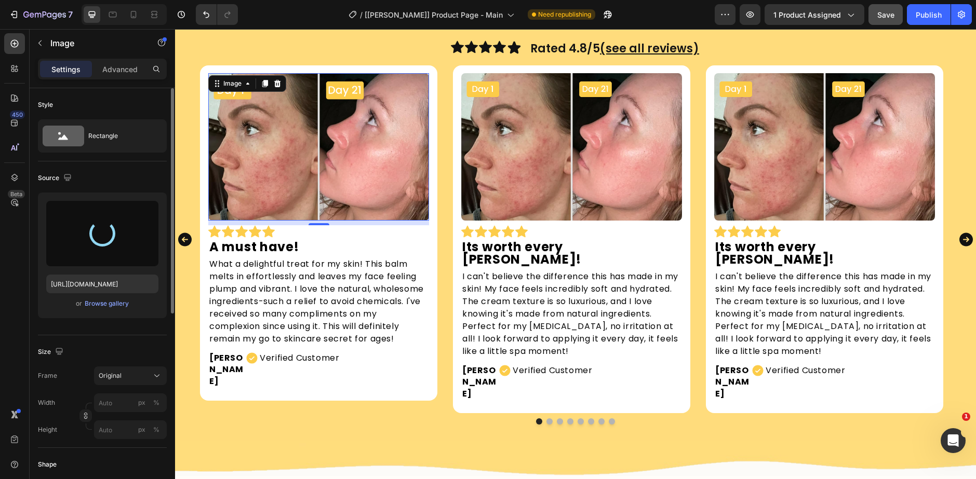
type input "[URL][DOMAIN_NAME]"
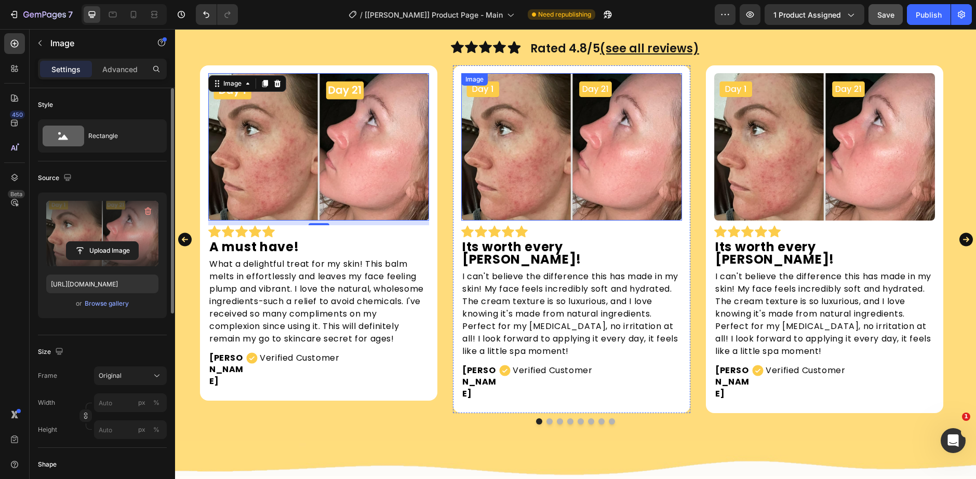
click at [582, 176] on img at bounding box center [571, 146] width 221 height 147
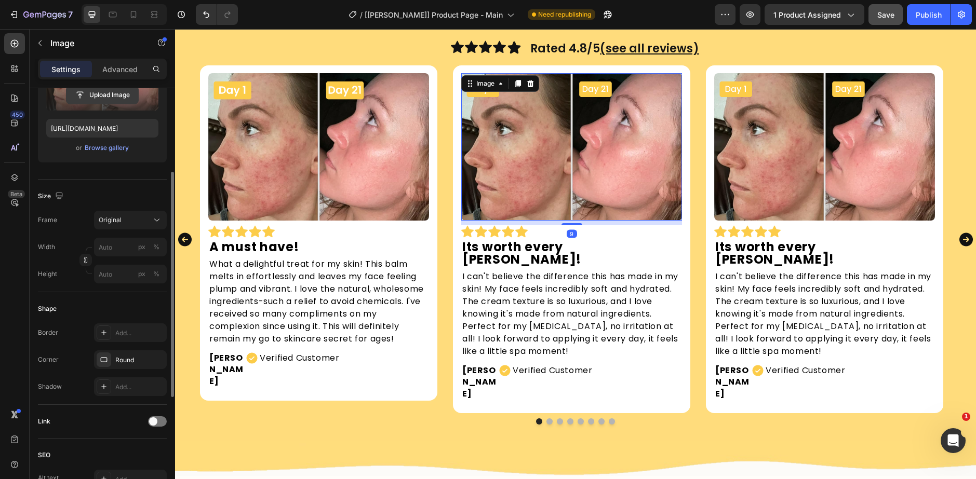
click at [120, 103] on input "file" at bounding box center [102, 95] width 72 height 18
type input "[URL][DOMAIN_NAME]"
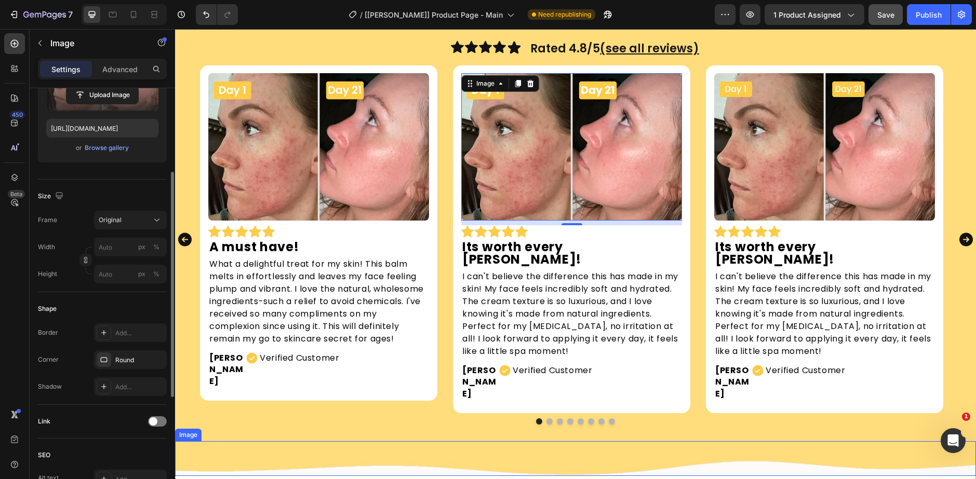
click at [529, 441] on img at bounding box center [575, 458] width 801 height 34
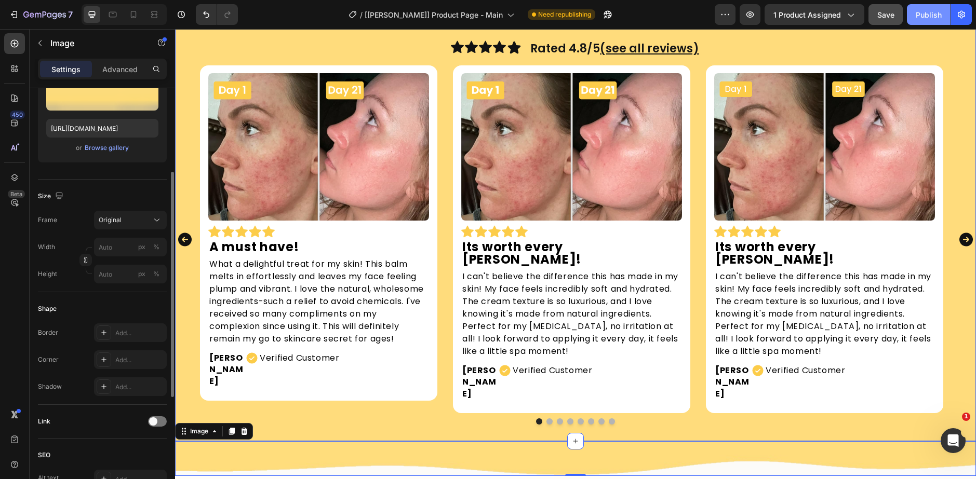
click at [921, 15] on div "Publish" at bounding box center [929, 14] width 26 height 11
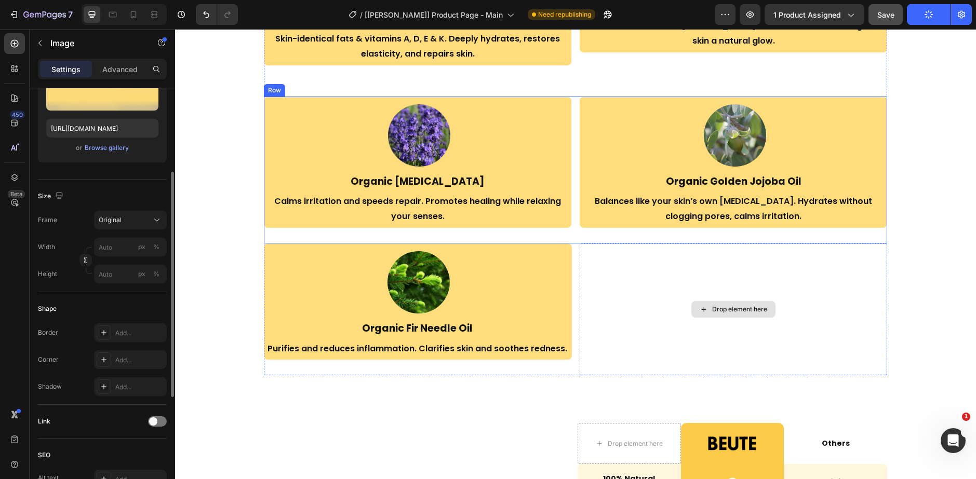
scroll to position [1453, 0]
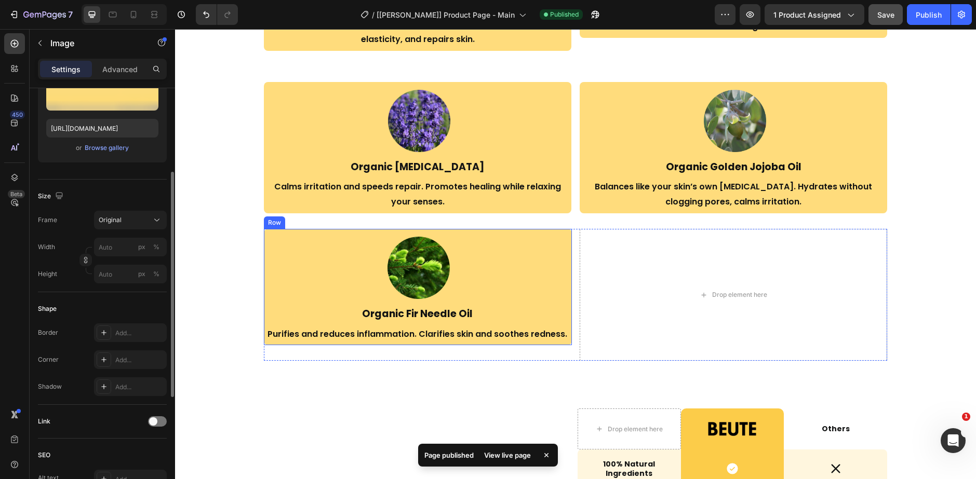
click at [264, 266] on div "Image Organic Fir Needle Oil Heading Purifies and reduces inflammation. Clarifi…" at bounding box center [418, 287] width 308 height 117
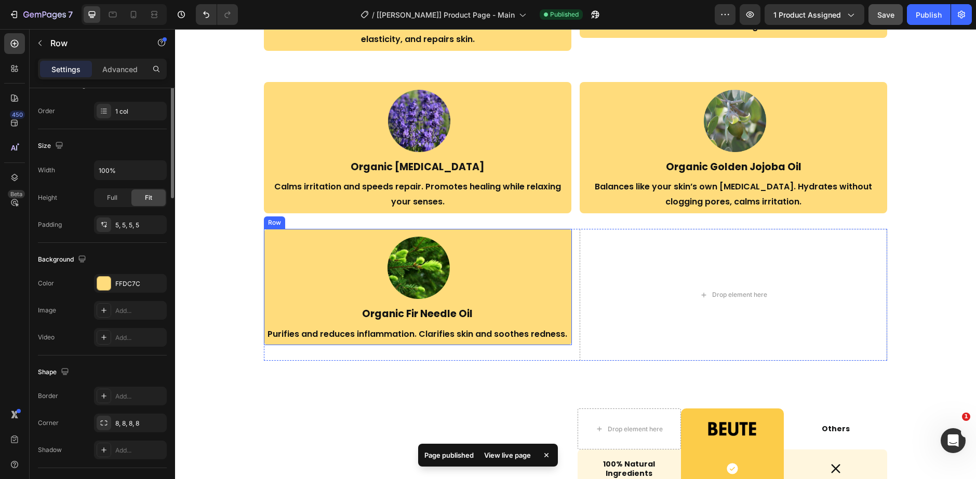
scroll to position [0, 0]
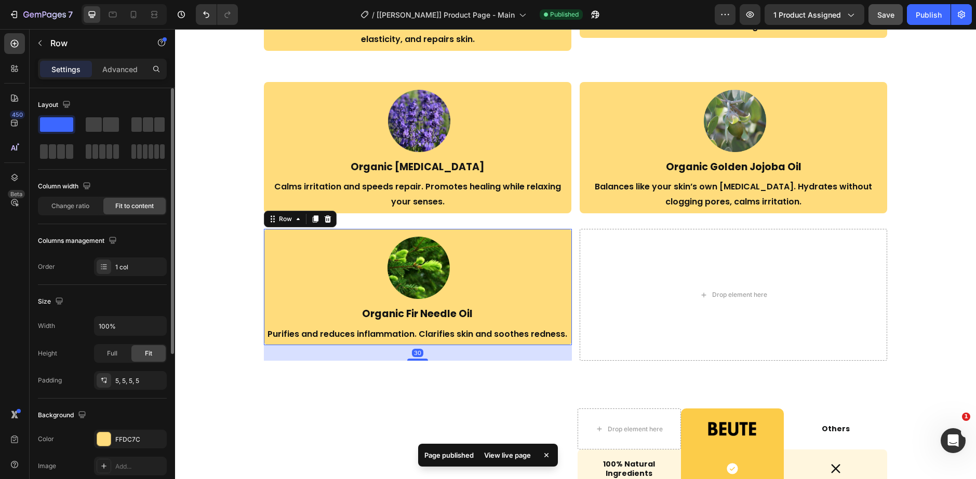
click at [132, 79] on div "Settings Advanced" at bounding box center [102, 74] width 145 height 30
drag, startPoint x: 116, startPoint y: 76, endPoint x: 113, endPoint y: 70, distance: 6.8
click at [113, 70] on div "Advanced" at bounding box center [120, 69] width 52 height 17
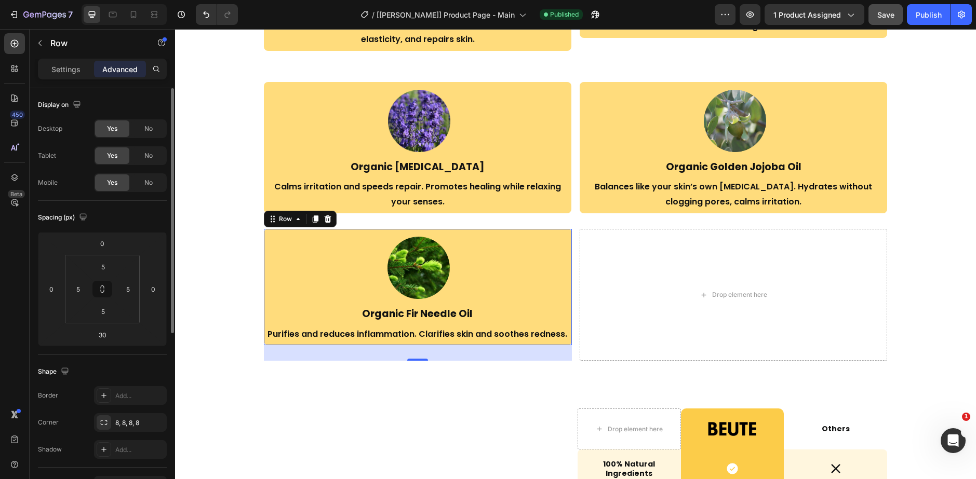
click at [74, 82] on div "Settings Advanced" at bounding box center [102, 74] width 145 height 30
click at [86, 66] on div "Settings" at bounding box center [66, 69] width 52 height 17
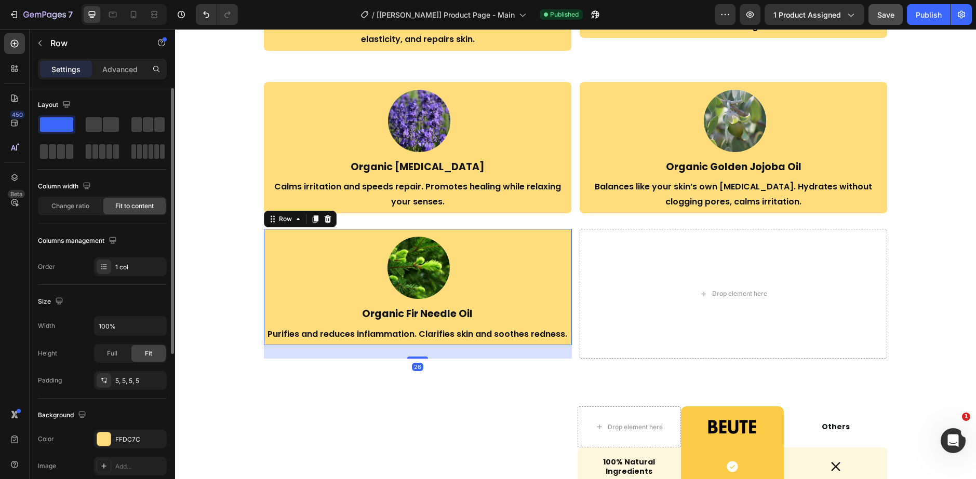
drag, startPoint x: 417, startPoint y: 346, endPoint x: 421, endPoint y: 325, distance: 22.1
click at [421, 326] on div "Image Organic Fir Needle Oil Heading Purifies and reduces inflammation. Clarifi…" at bounding box center [418, 287] width 308 height 117
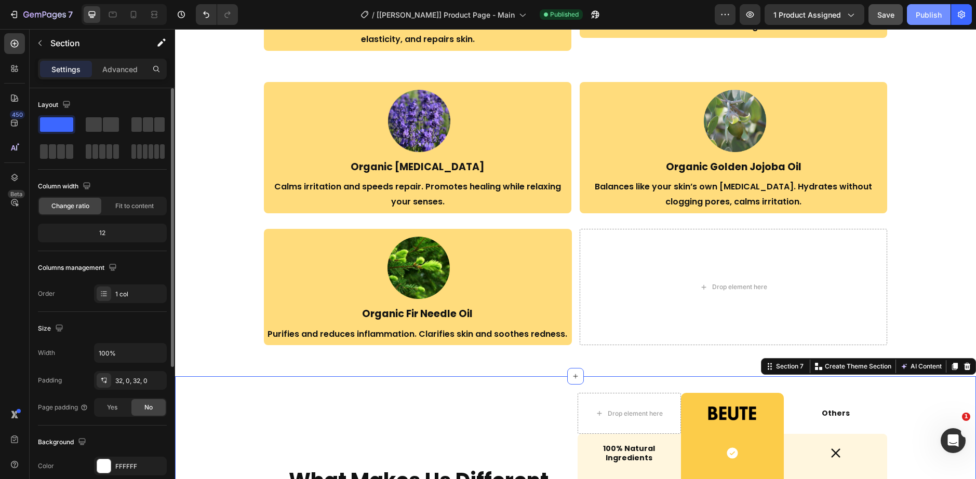
click at [927, 17] on div "Publish" at bounding box center [929, 14] width 26 height 11
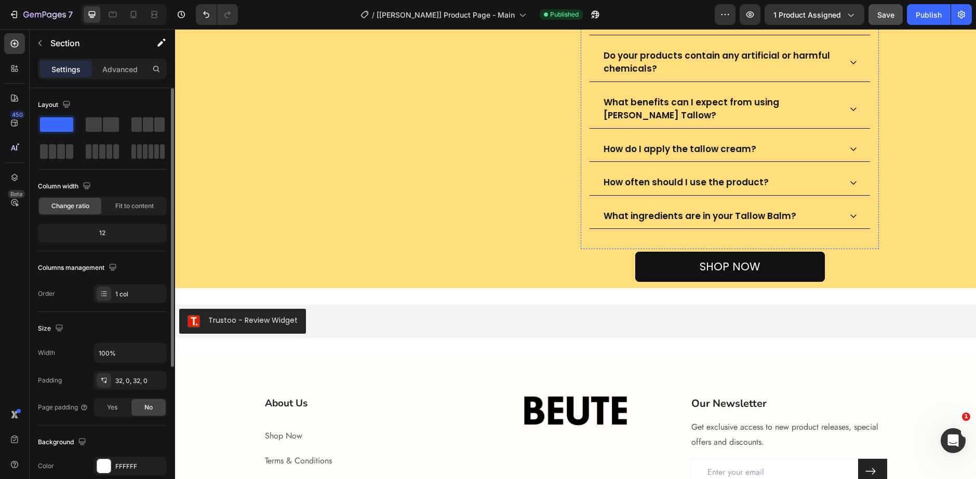
scroll to position [2267, 0]
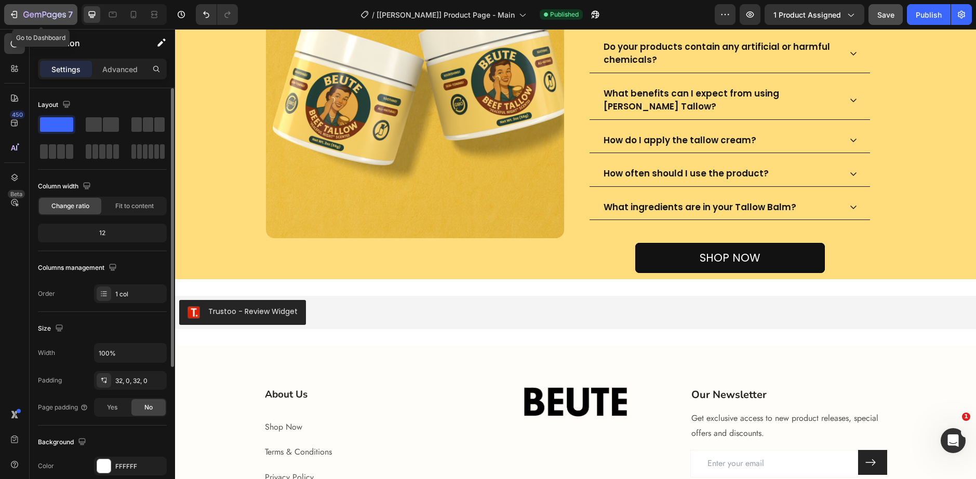
click at [61, 18] on icon "button" at bounding box center [44, 15] width 43 height 9
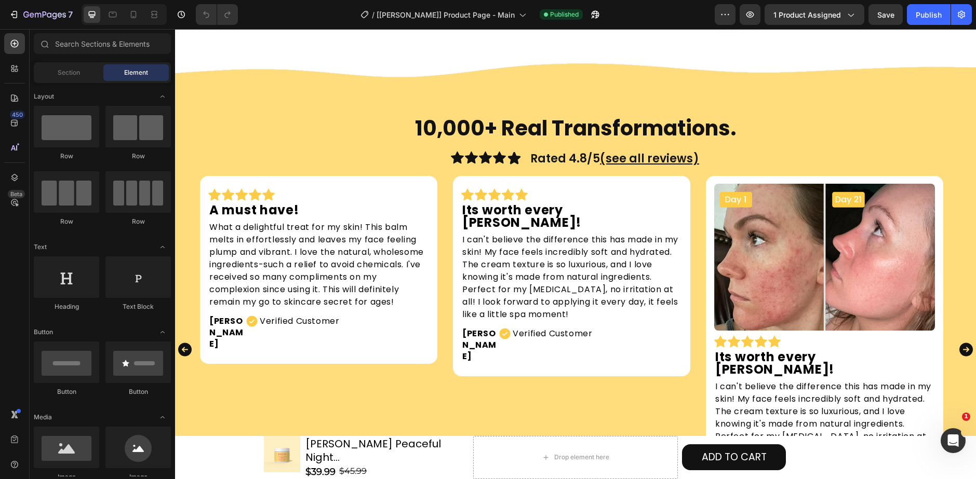
scroll to position [779, 0]
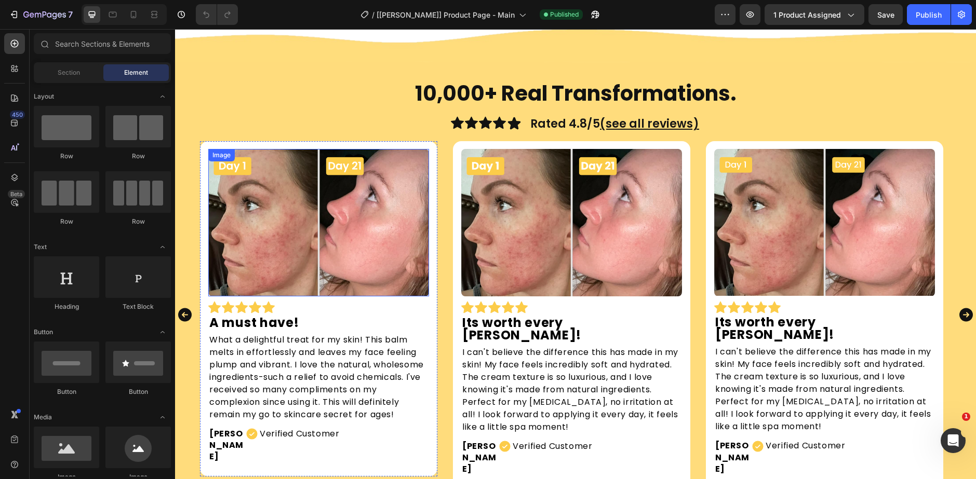
click at [337, 226] on img at bounding box center [318, 222] width 221 height 147
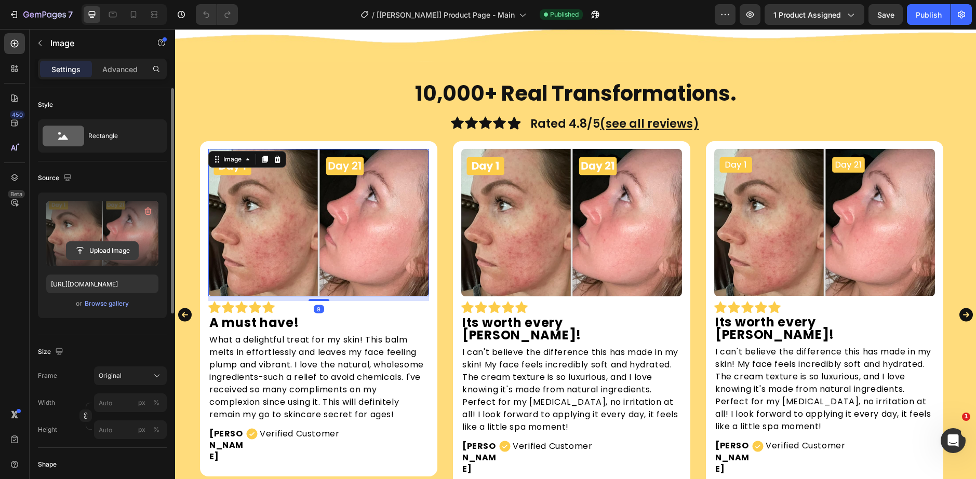
click at [82, 248] on input "file" at bounding box center [102, 251] width 72 height 18
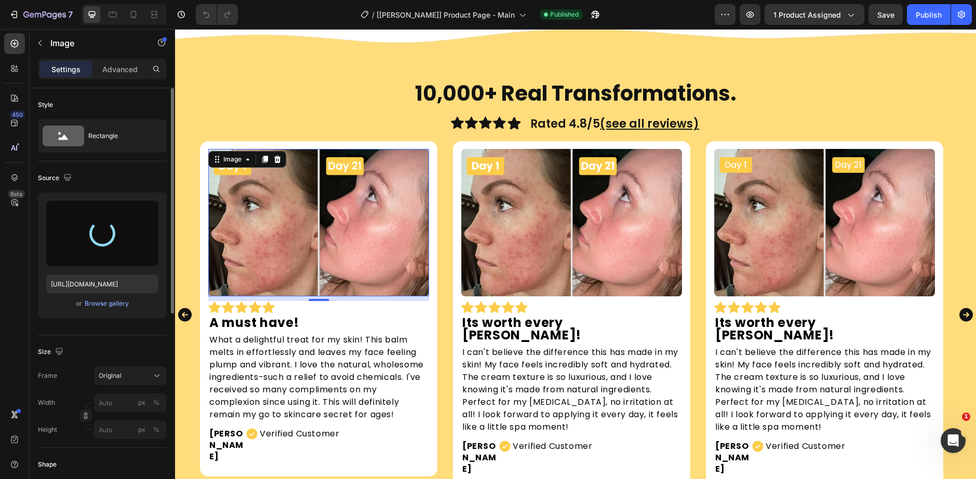
type input "https://cdn.shopify.com/s/files/1/0918/3218/9314/files/gempages_577211243379556…"
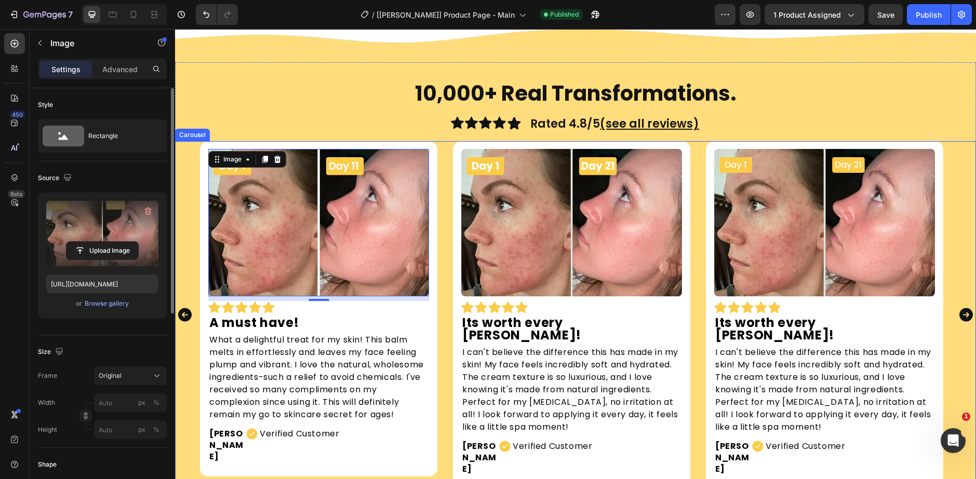
click at [188, 264] on div "Image 9 Icon Icon Icon Icon Icon Row A must have! Text Block What a delightful …" at bounding box center [575, 315] width 801 height 348
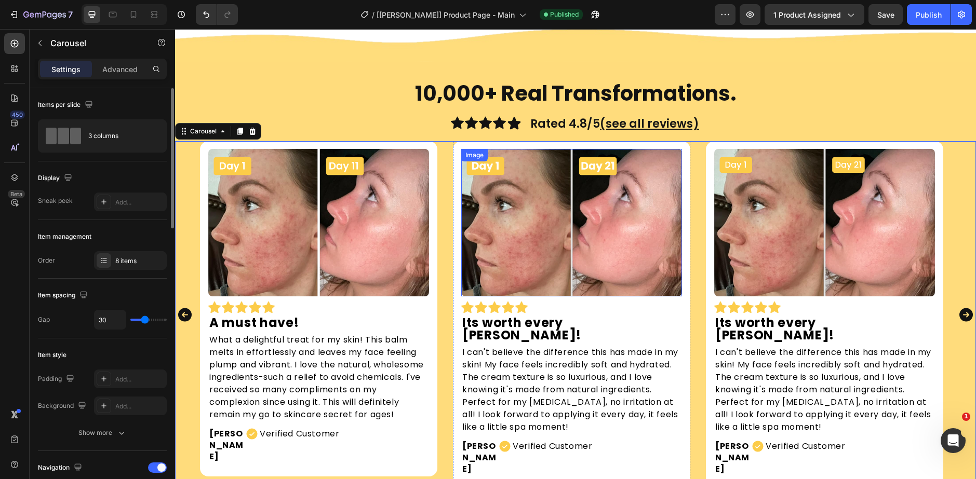
click at [498, 278] on img at bounding box center [571, 222] width 221 height 147
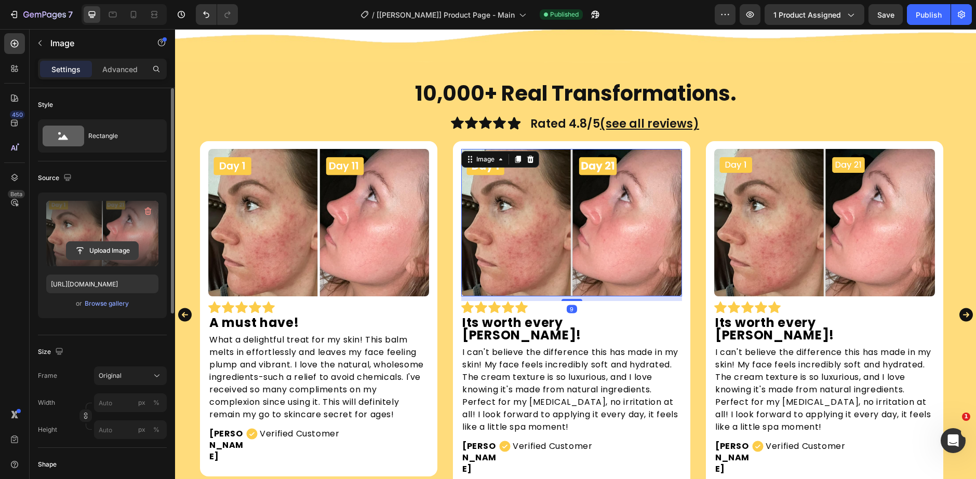
click at [85, 243] on input "file" at bounding box center [102, 251] width 72 height 18
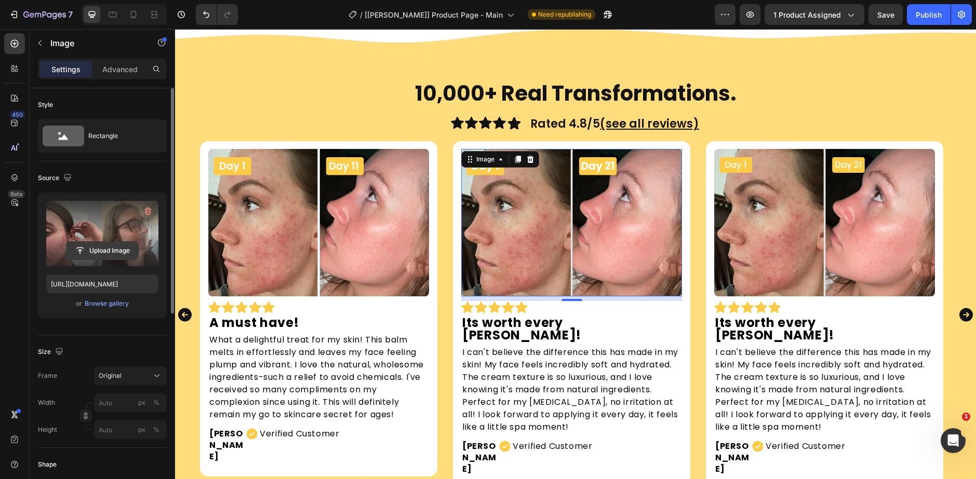
click at [96, 246] on input "file" at bounding box center [102, 251] width 72 height 18
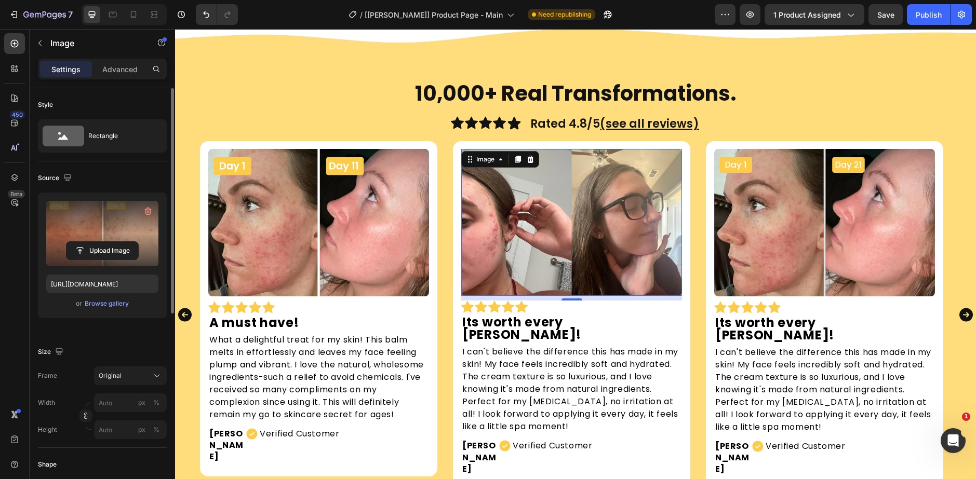
click at [543, 268] on img at bounding box center [571, 222] width 221 height 147
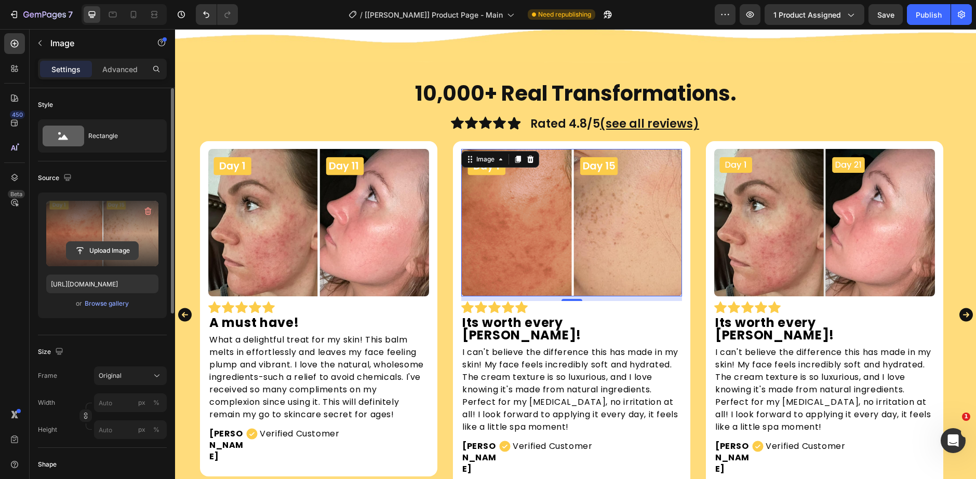
click at [84, 245] on input "file" at bounding box center [102, 251] width 72 height 18
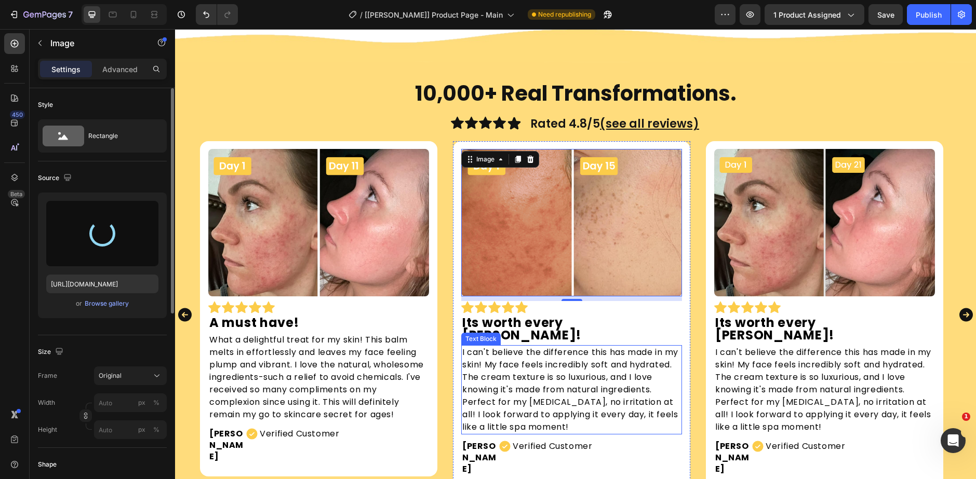
type input "https://cdn.shopify.com/s/files/1/0918/3218/9314/files/gempages_577211243379556…"
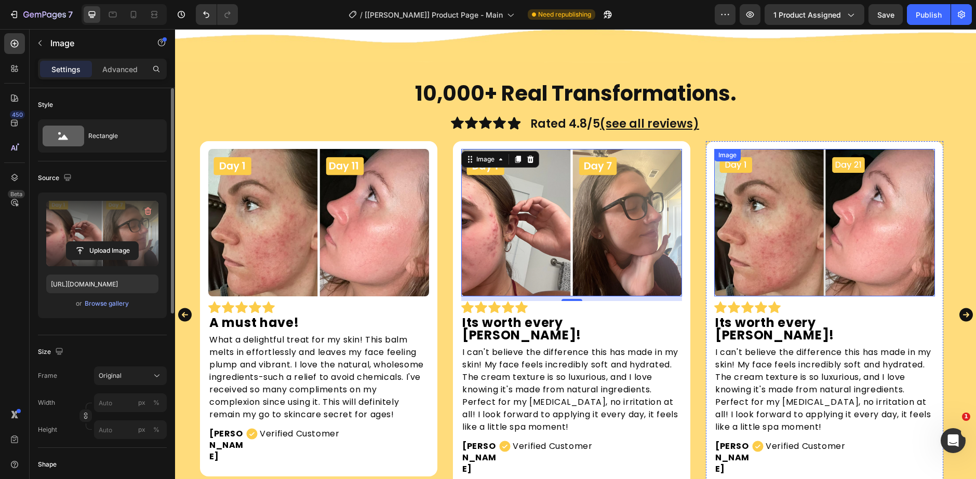
click at [766, 236] on img at bounding box center [824, 222] width 221 height 147
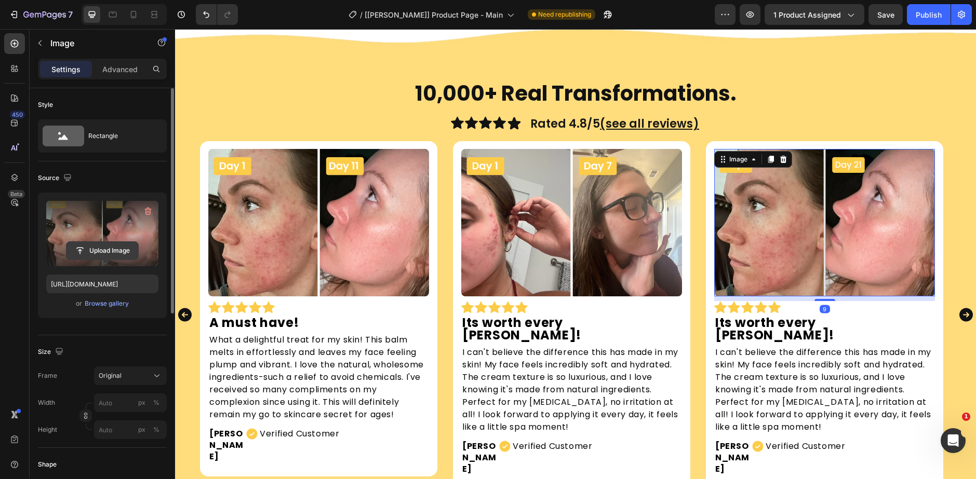
click at [122, 241] on button "Upload Image" at bounding box center [102, 250] width 73 height 19
click at [103, 247] on input "file" at bounding box center [102, 251] width 72 height 18
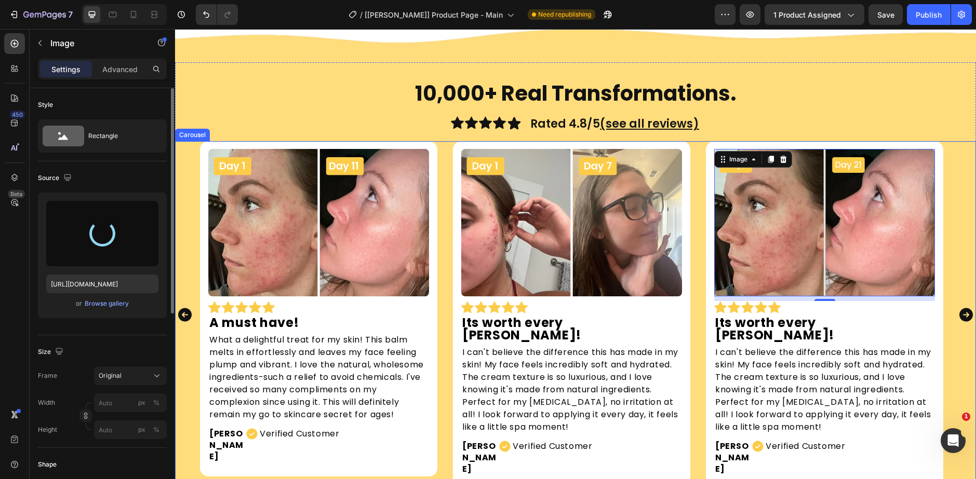
type input "https://cdn.shopify.com/s/files/1/0918/3218/9314/files/gempages_577211243379556…"
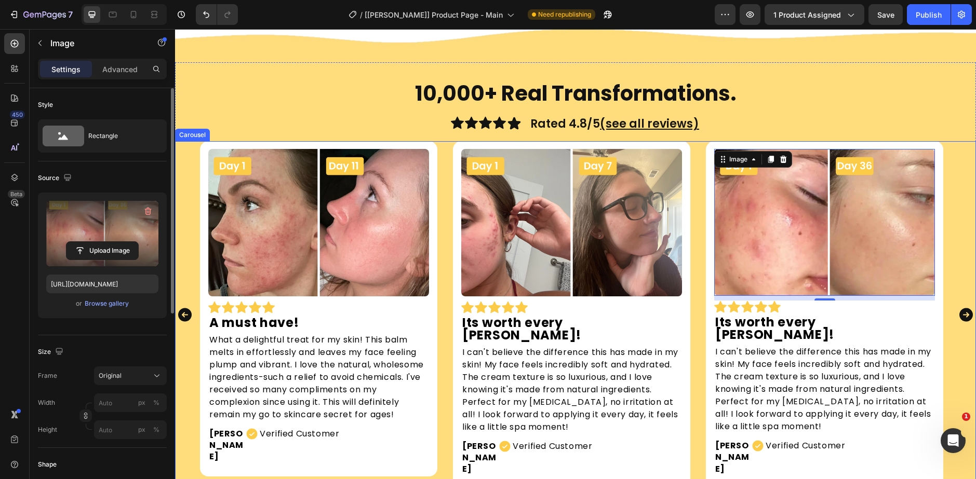
click at [959, 308] on icon "Carousel Next Arrow" at bounding box center [966, 315] width 14 height 14
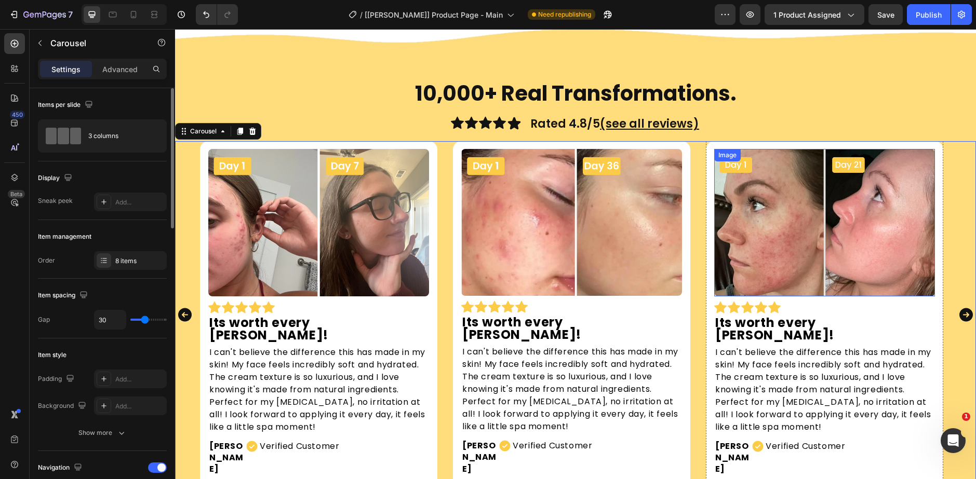
click at [838, 245] on img at bounding box center [824, 222] width 221 height 147
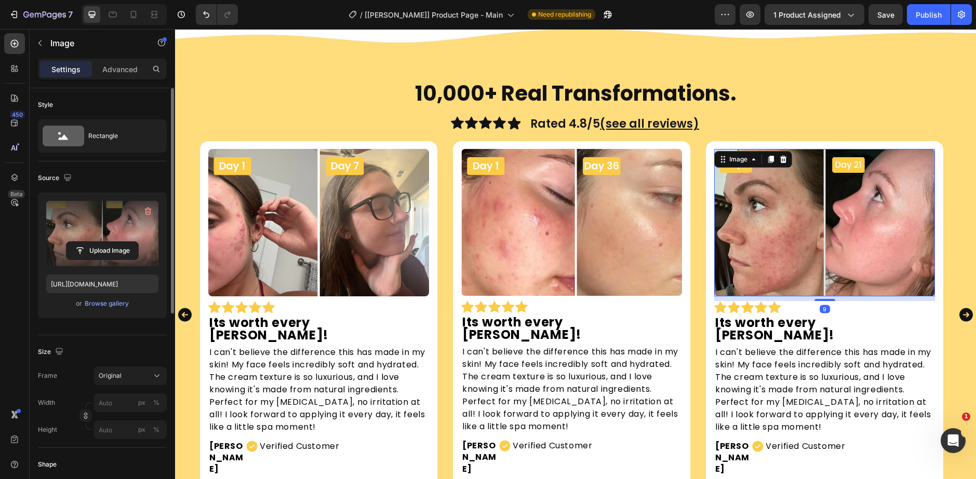
click at [117, 231] on label at bounding box center [102, 233] width 112 height 65
click at [117, 242] on input "file" at bounding box center [102, 251] width 72 height 18
click at [82, 256] on input "file" at bounding box center [102, 251] width 72 height 18
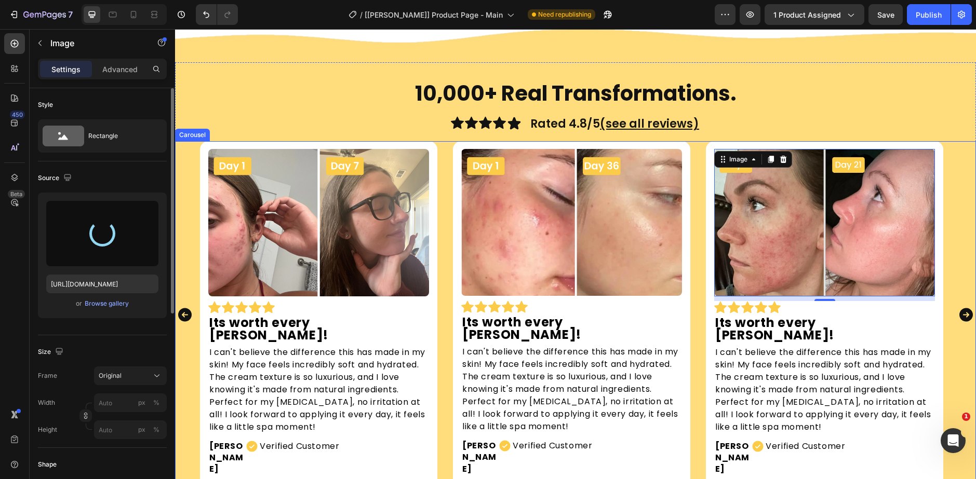
type input "https://cdn.shopify.com/s/files/1/0918/3218/9314/files/gempages_577211243379556…"
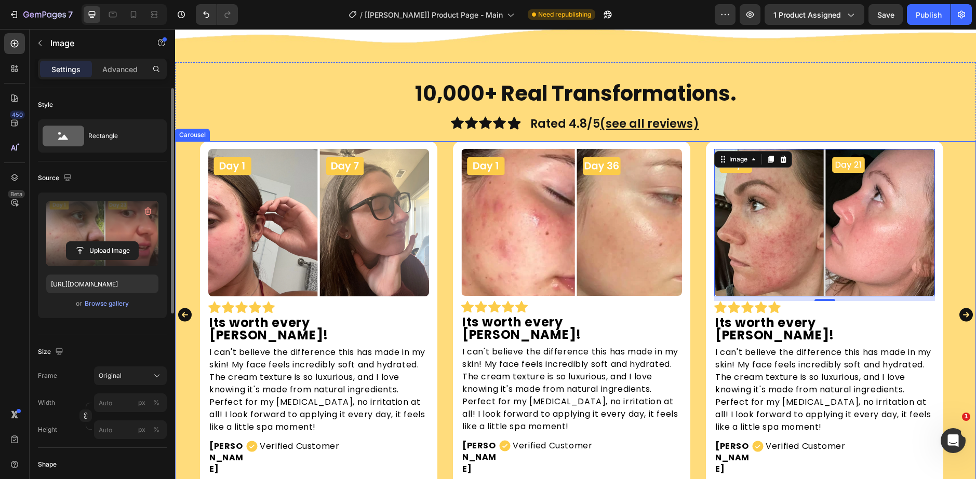
click at [959, 308] on icon "Carousel Next Arrow" at bounding box center [966, 315] width 14 height 14
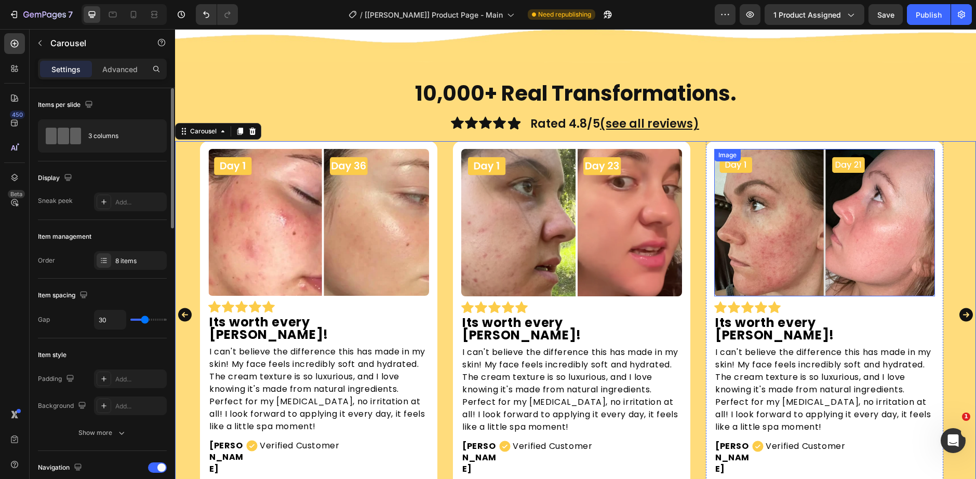
click at [747, 234] on img at bounding box center [824, 222] width 221 height 147
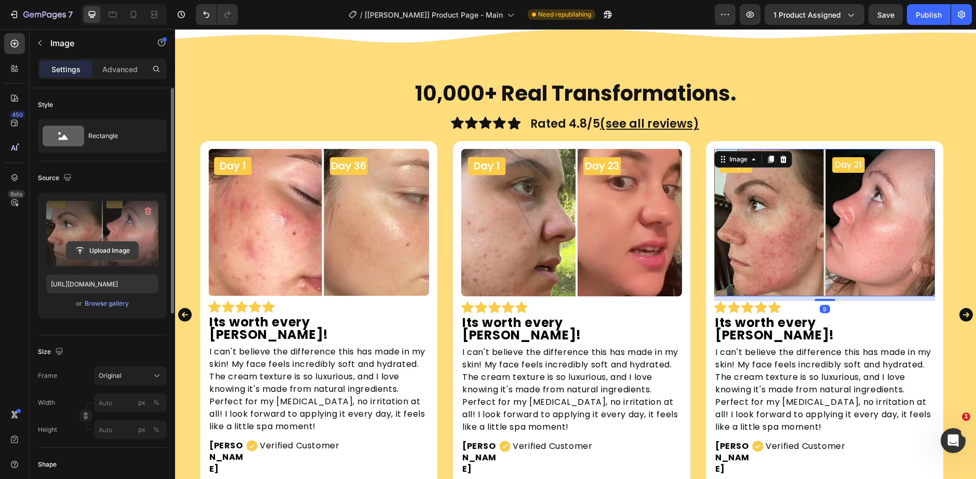
click at [115, 249] on input "file" at bounding box center [102, 251] width 72 height 18
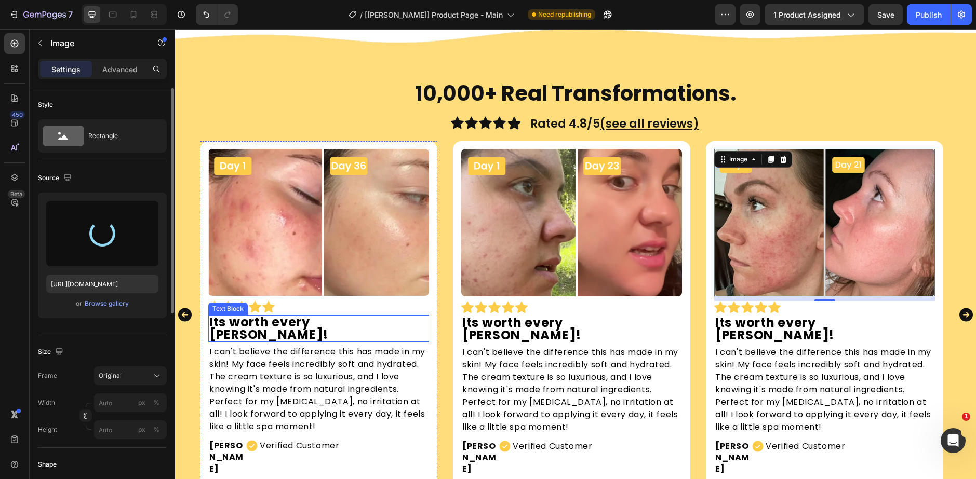
type input "https://cdn.shopify.com/s/files/1/0918/3218/9314/files/gempages_577211243379556…"
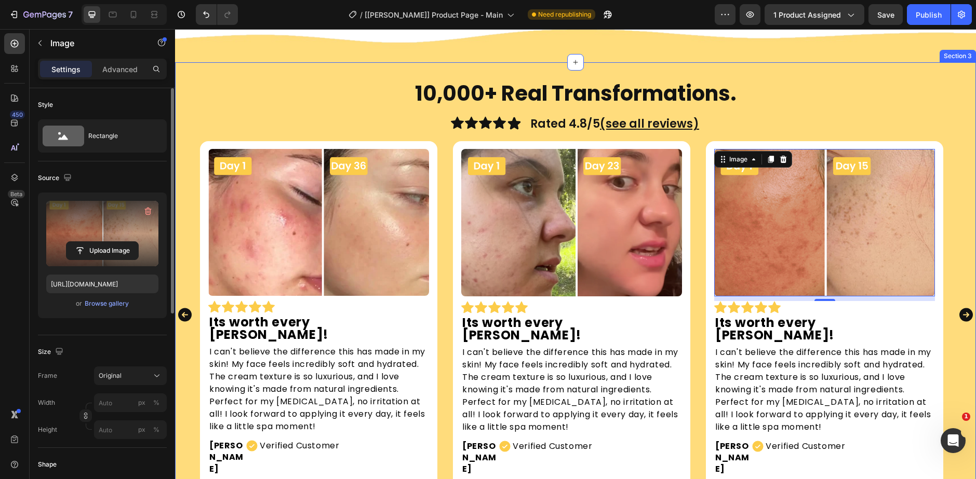
click at [786, 75] on div "10,000+ Real Transformations. Heading Icon Icon Icon Icon Icon Icon List Rated …" at bounding box center [575, 289] width 801 height 455
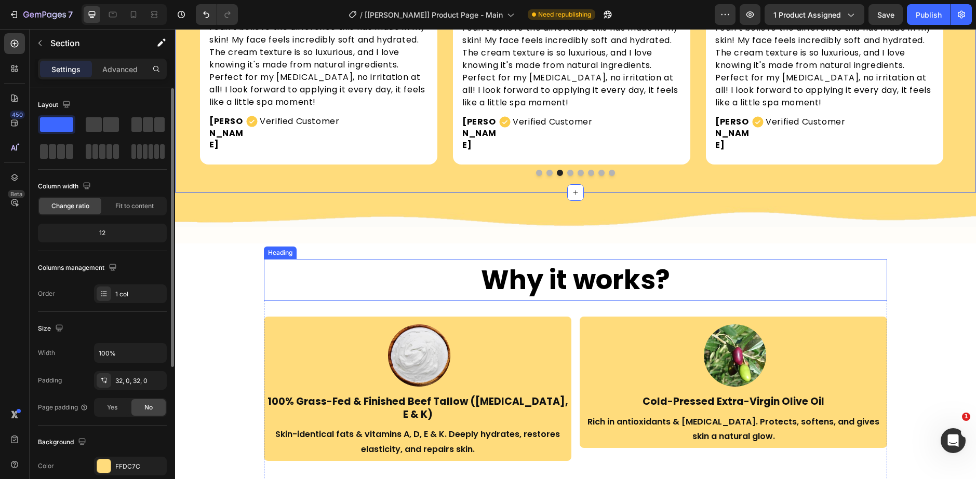
scroll to position [935, 0]
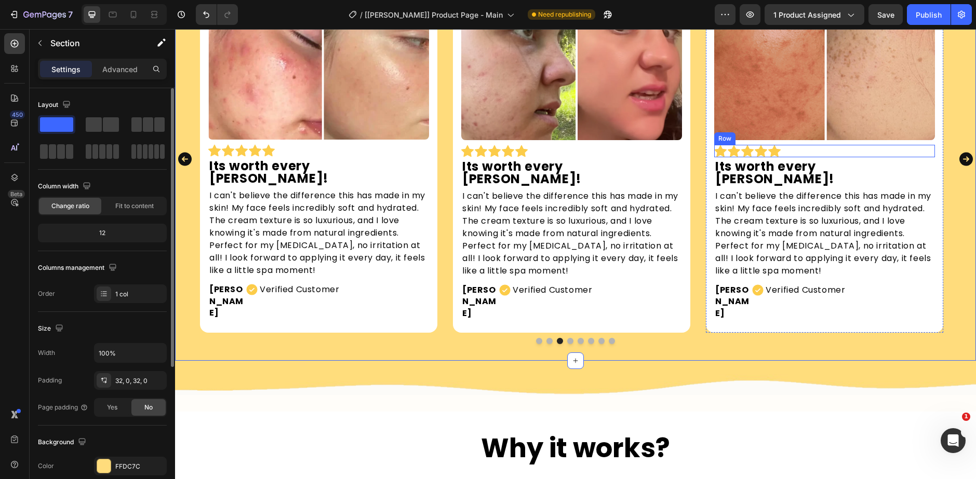
click at [958, 147] on icon "Carousel Next Arrow" at bounding box center [966, 158] width 17 height 23
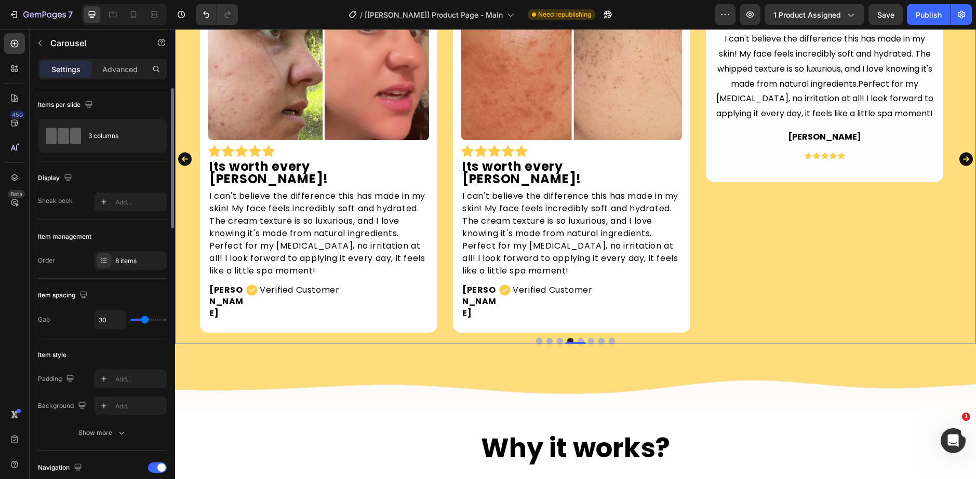
click at [193, 143] on div "Image Icon Icon Icon Icon Icon Row A must have! Text Block What a delightful tr…" at bounding box center [575, 159] width 801 height 348
click at [187, 152] on icon "Carousel Back Arrow" at bounding box center [185, 159] width 14 height 14
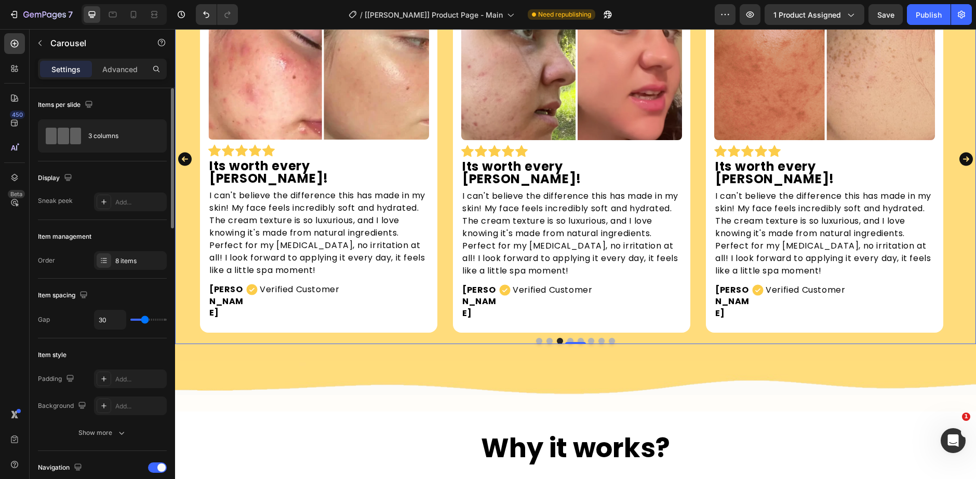
click at [187, 152] on icon "Carousel Back Arrow" at bounding box center [185, 159] width 14 height 14
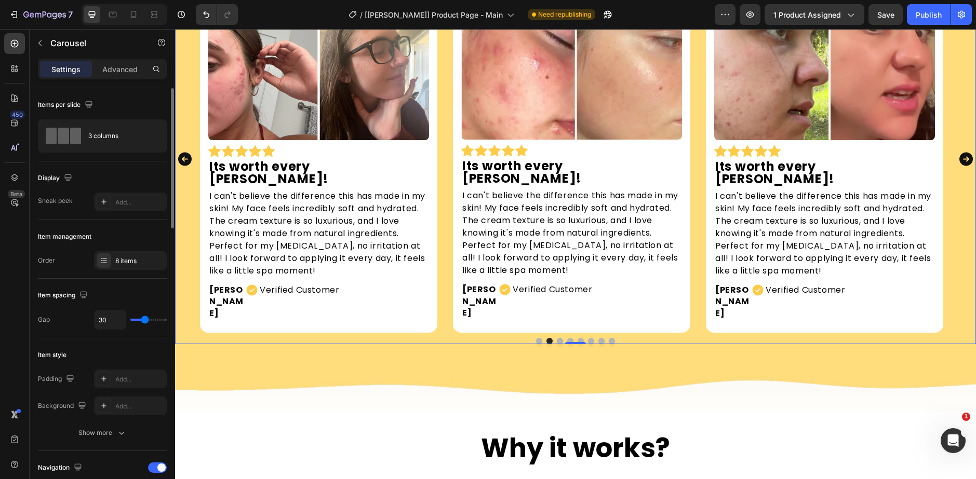
click at [187, 152] on icon "Carousel Back Arrow" at bounding box center [185, 159] width 14 height 14
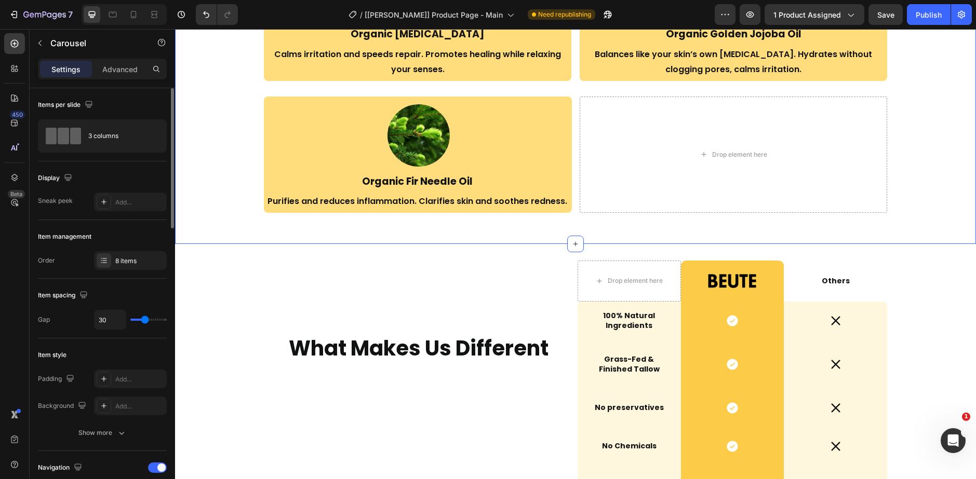
scroll to position [1870, 0]
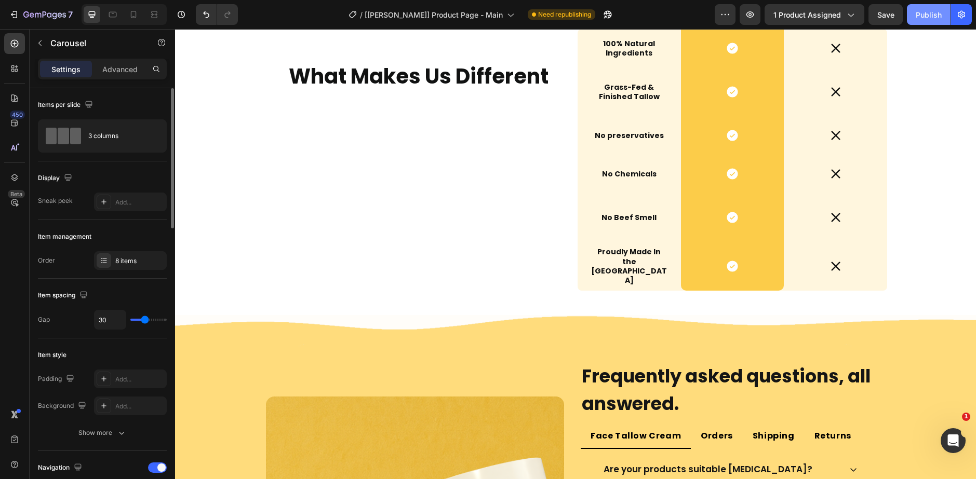
click at [914, 10] on button "Publish" at bounding box center [929, 14] width 44 height 21
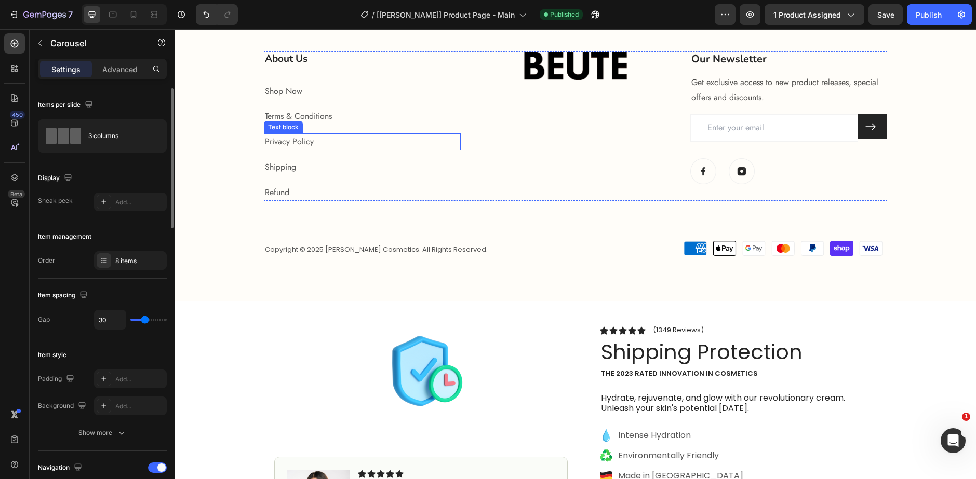
scroll to position [2804, 0]
